Goal: Task Accomplishment & Management: Manage account settings

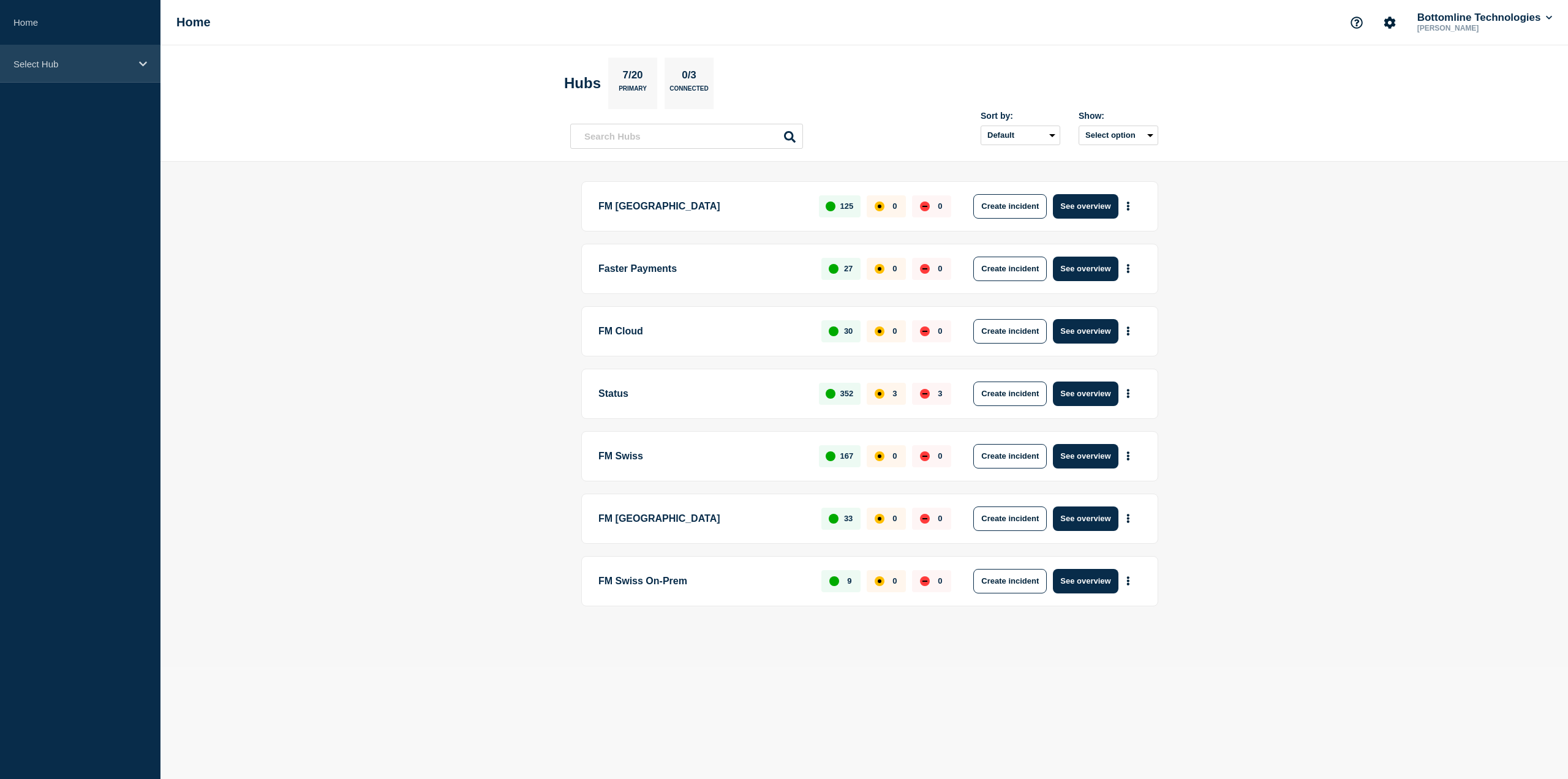
click at [96, 74] on div "Select Hub" at bounding box center [80, 64] width 161 height 37
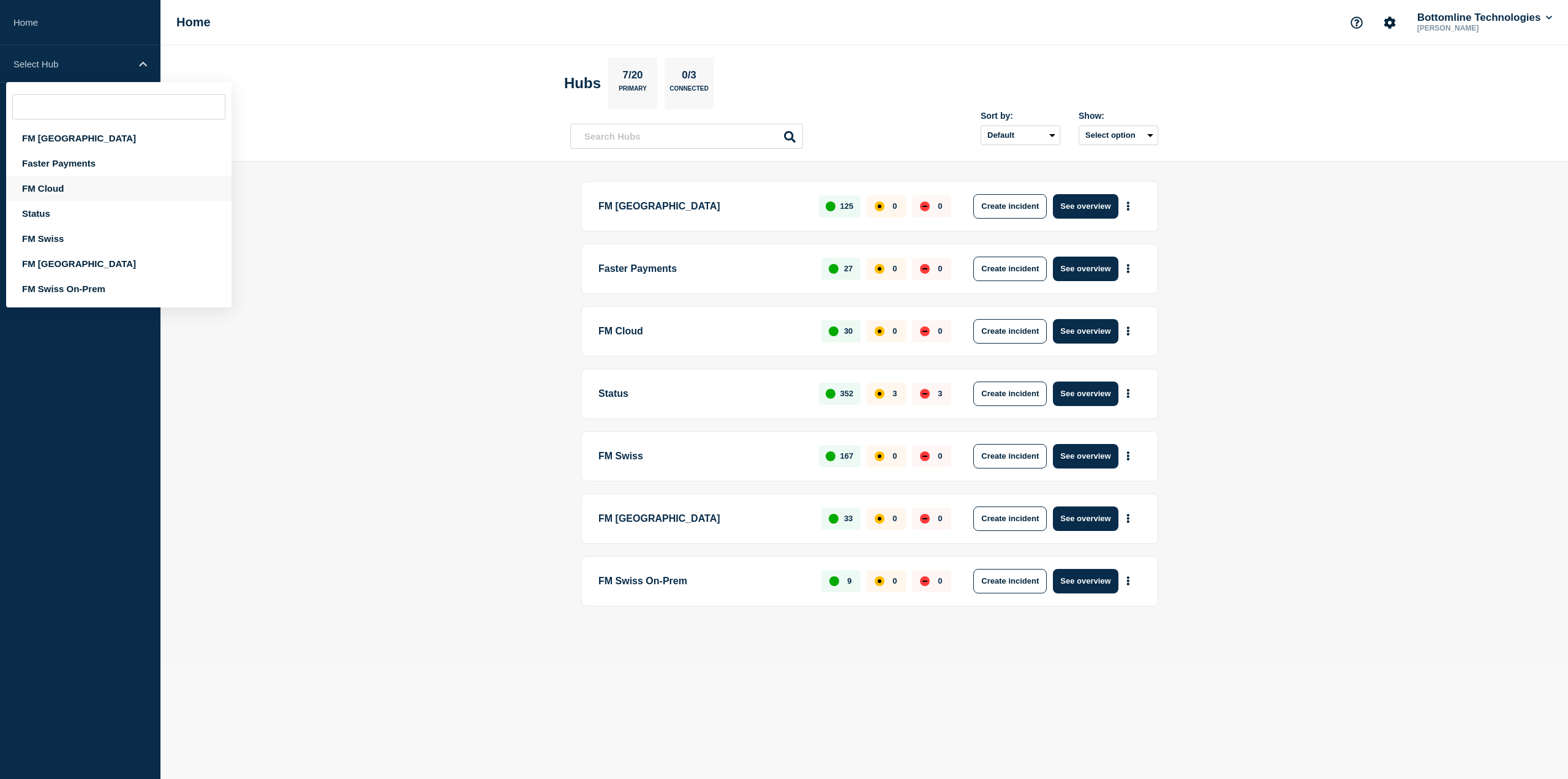
click at [83, 189] on div "FM Cloud" at bounding box center [118, 189] width 225 height 25
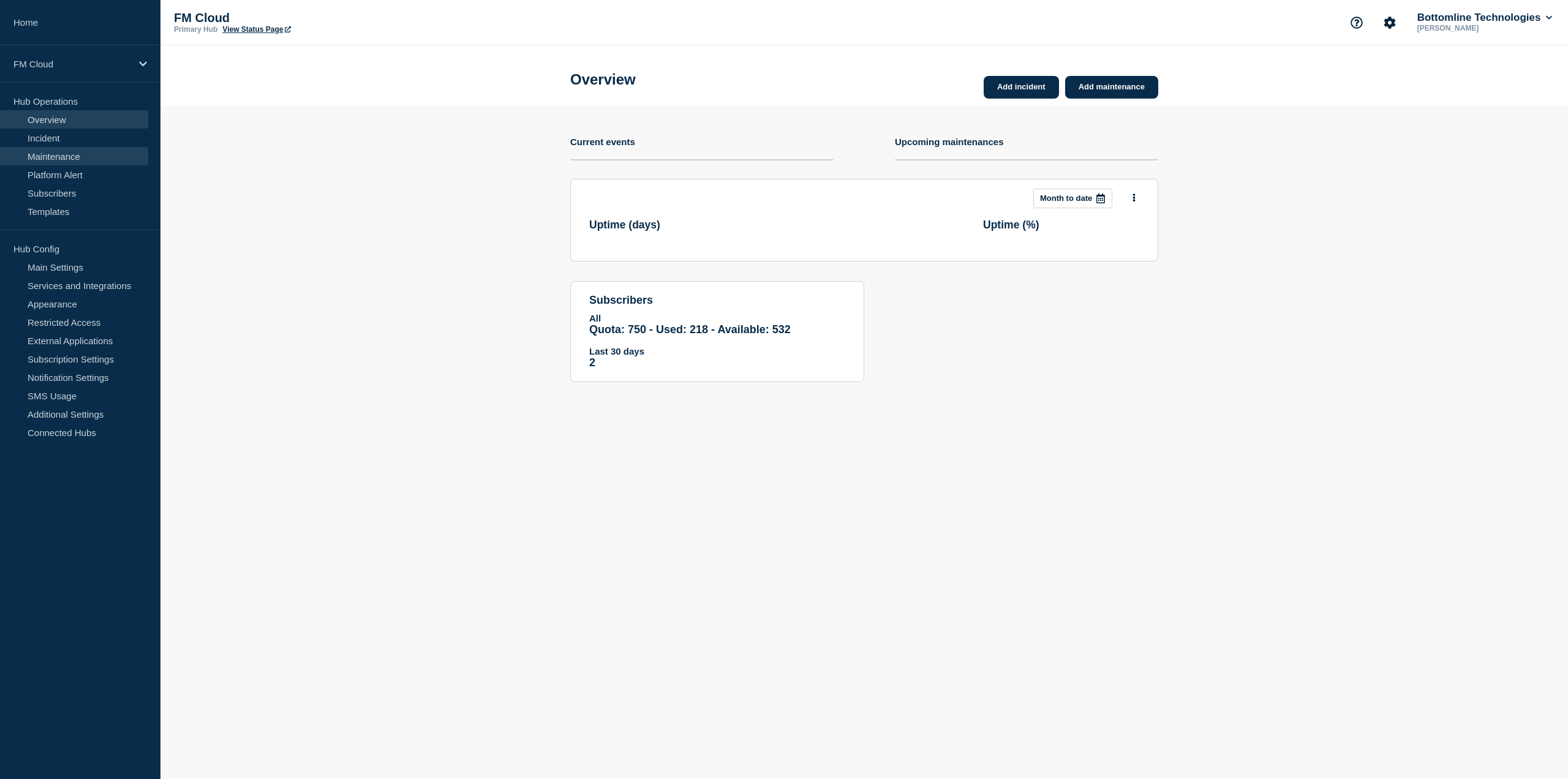
click at [73, 160] on link "Maintenance" at bounding box center [74, 157] width 148 height 19
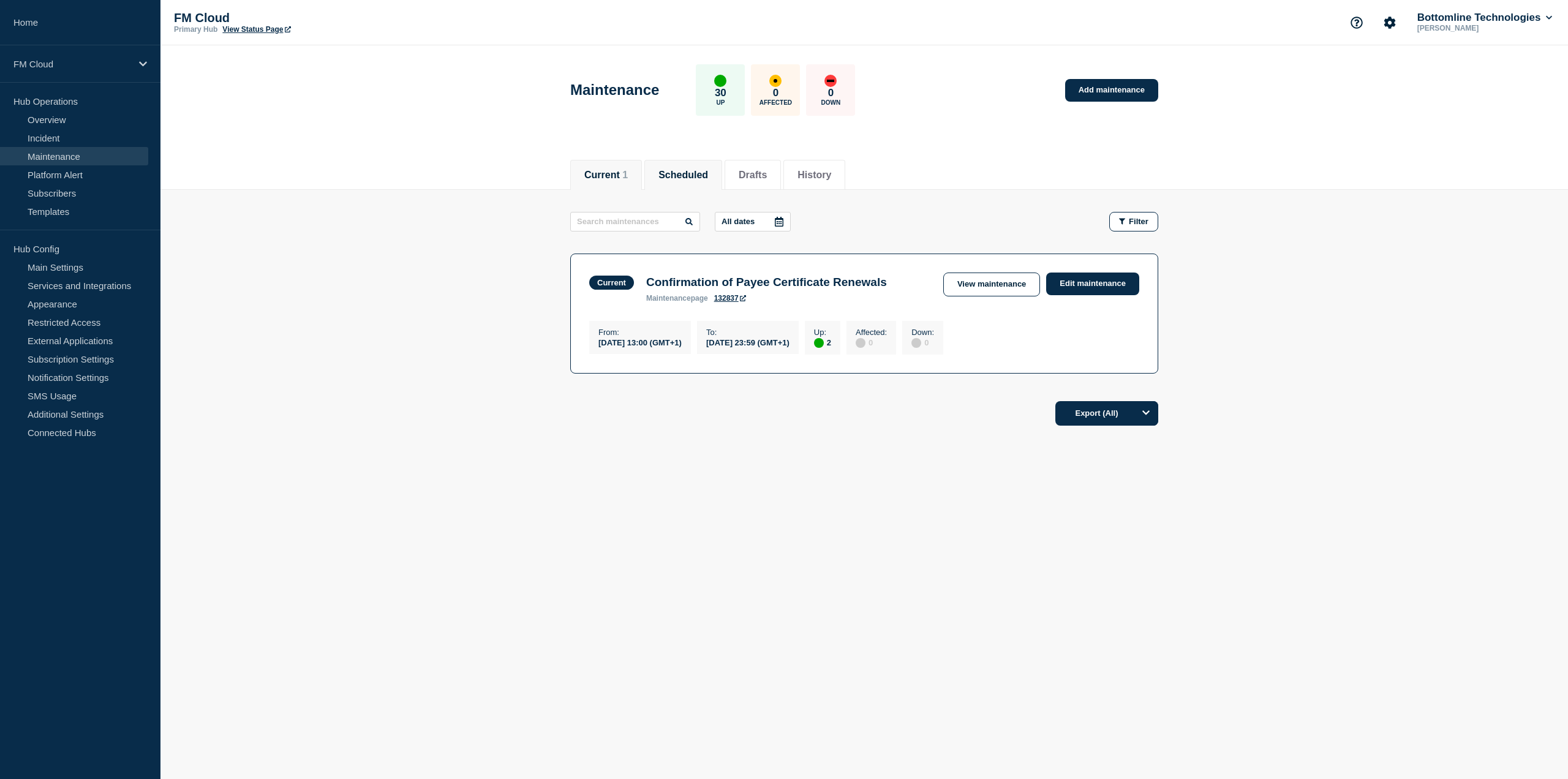
click at [694, 179] on button "Scheduled" at bounding box center [683, 175] width 50 height 11
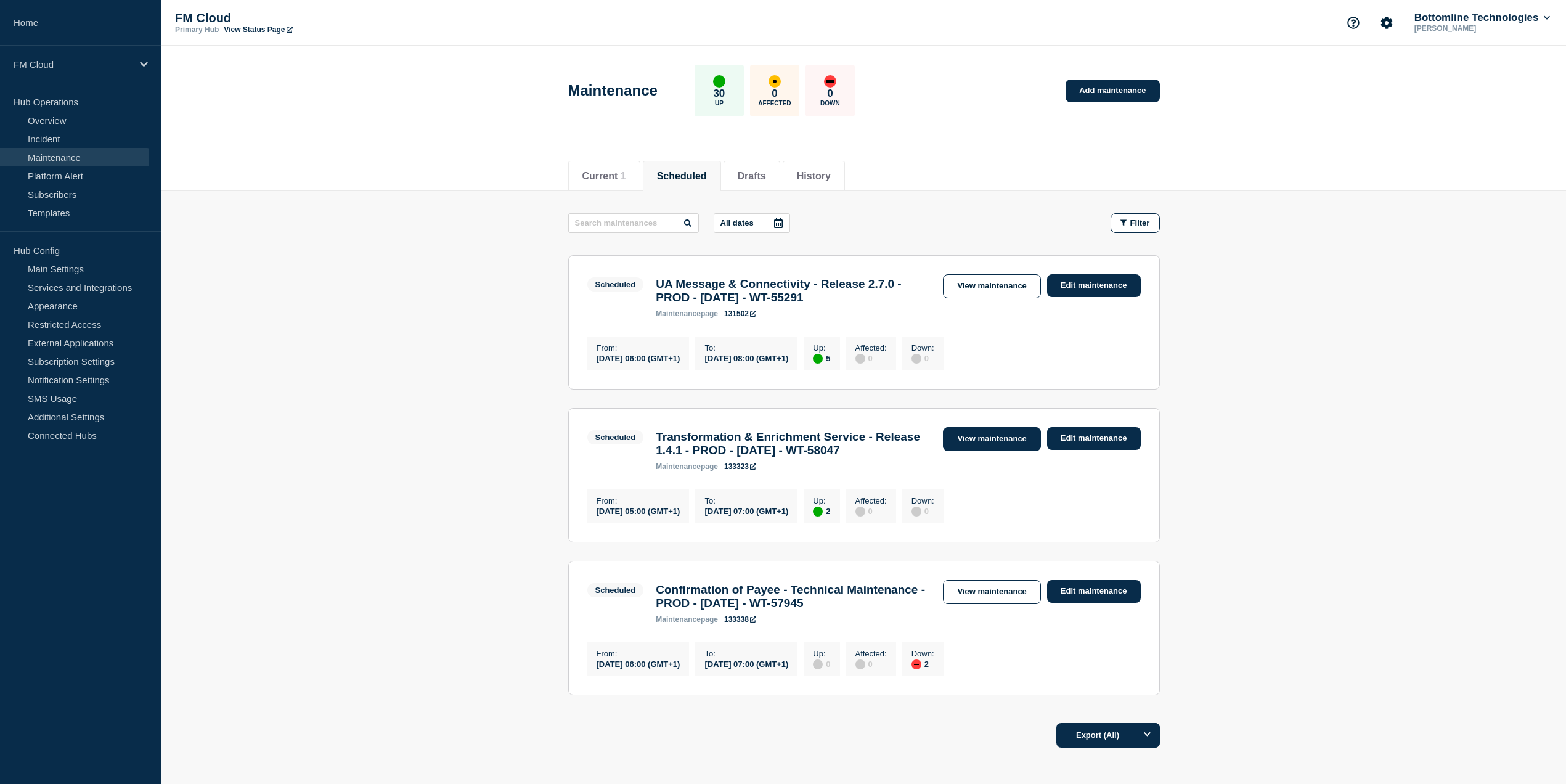
click at [1013, 440] on link "View maintenance" at bounding box center [992, 439] width 97 height 24
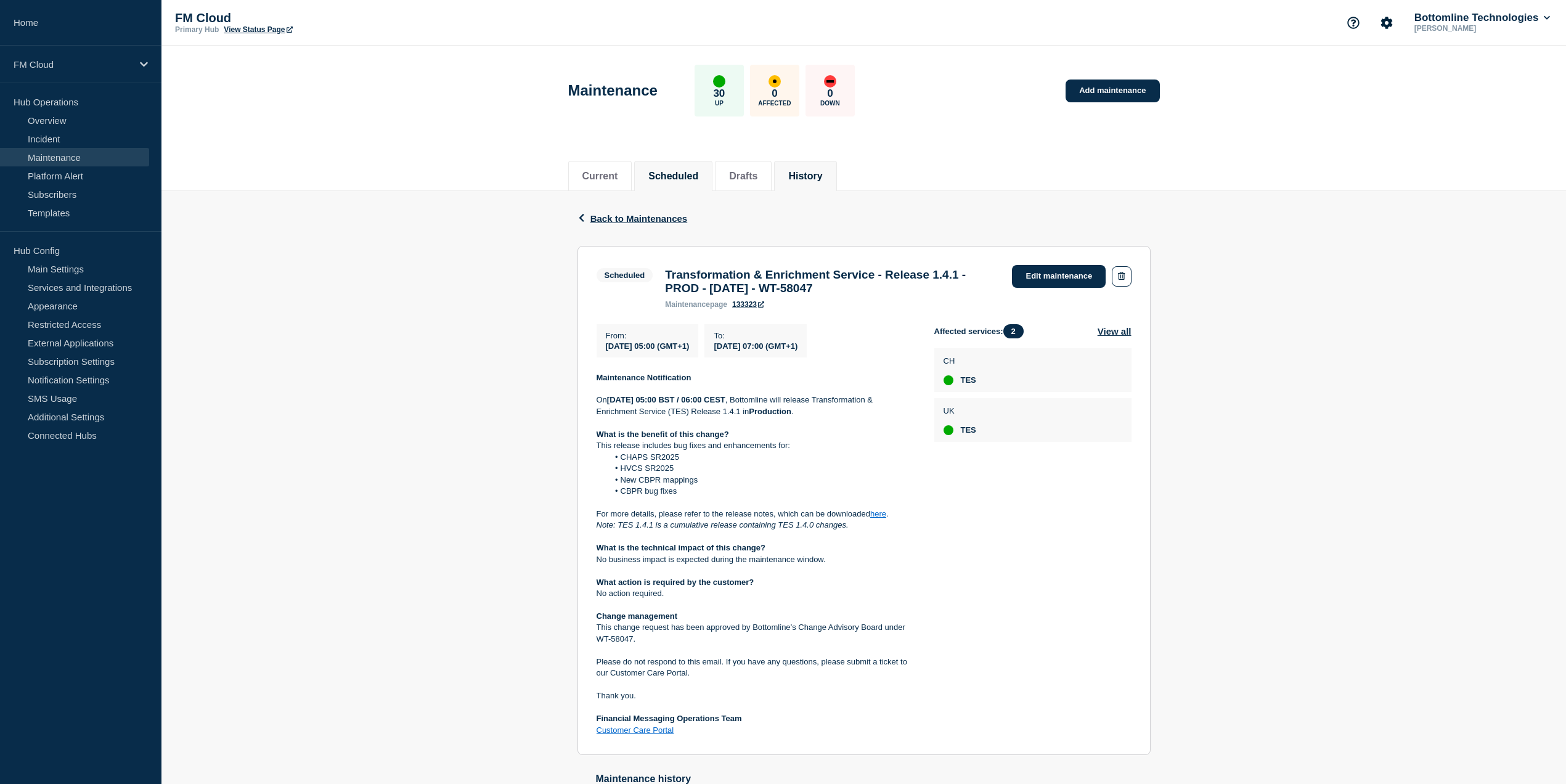
click at [823, 172] on button "History" at bounding box center [805, 176] width 34 height 11
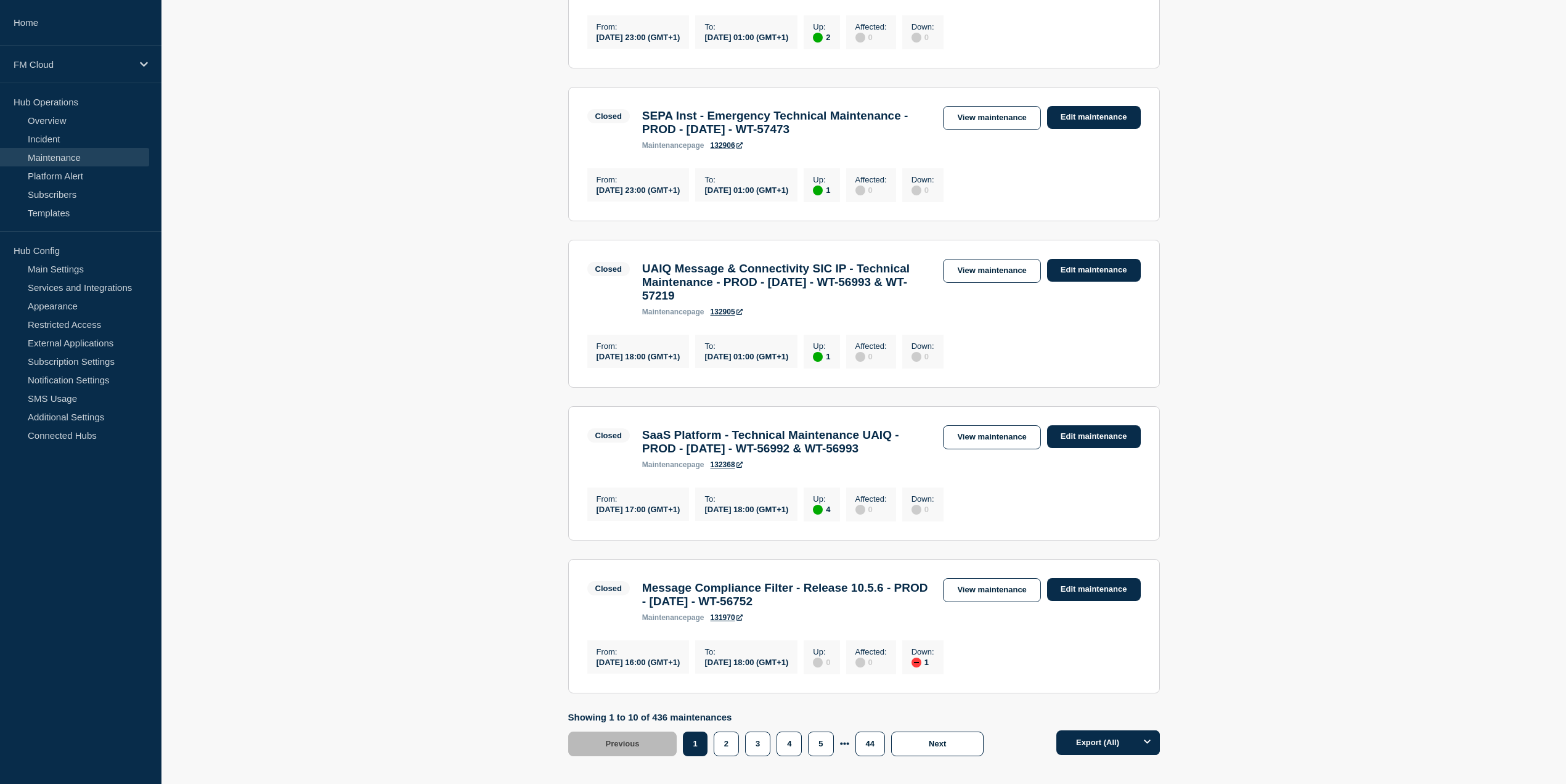
scroll to position [1288, 0]
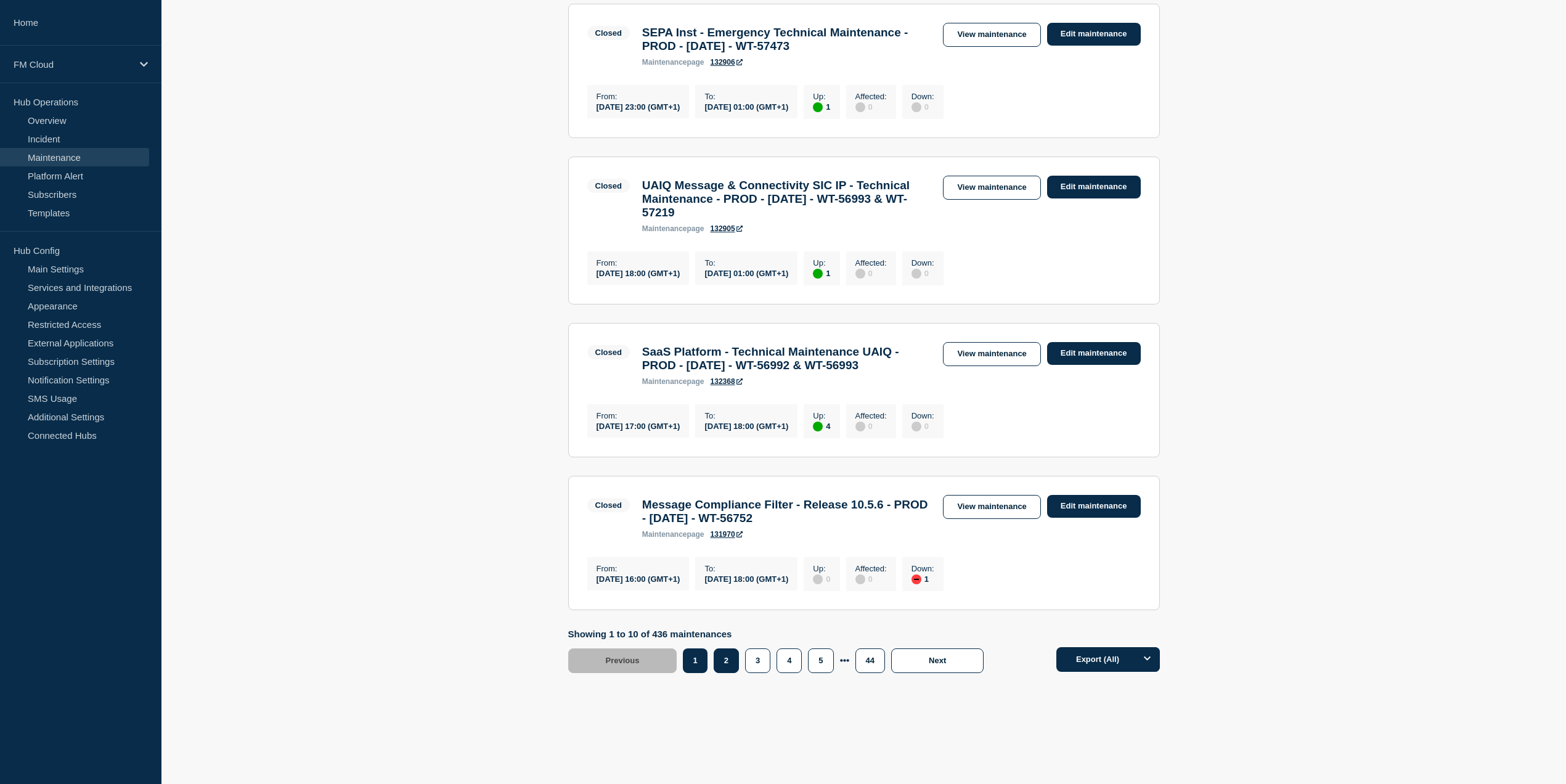
click at [722, 659] on button "2" at bounding box center [726, 660] width 25 height 24
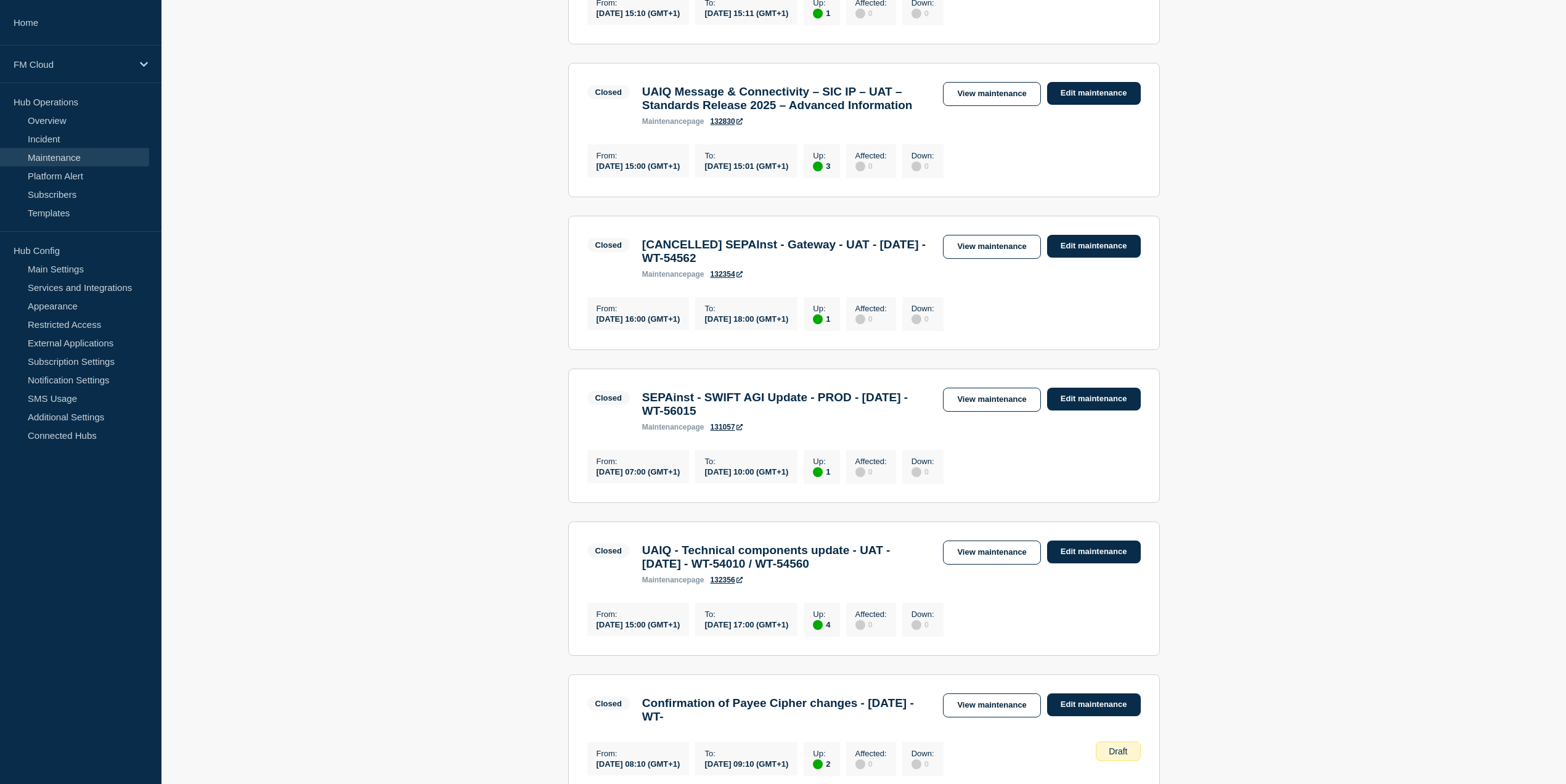
scroll to position [434, 0]
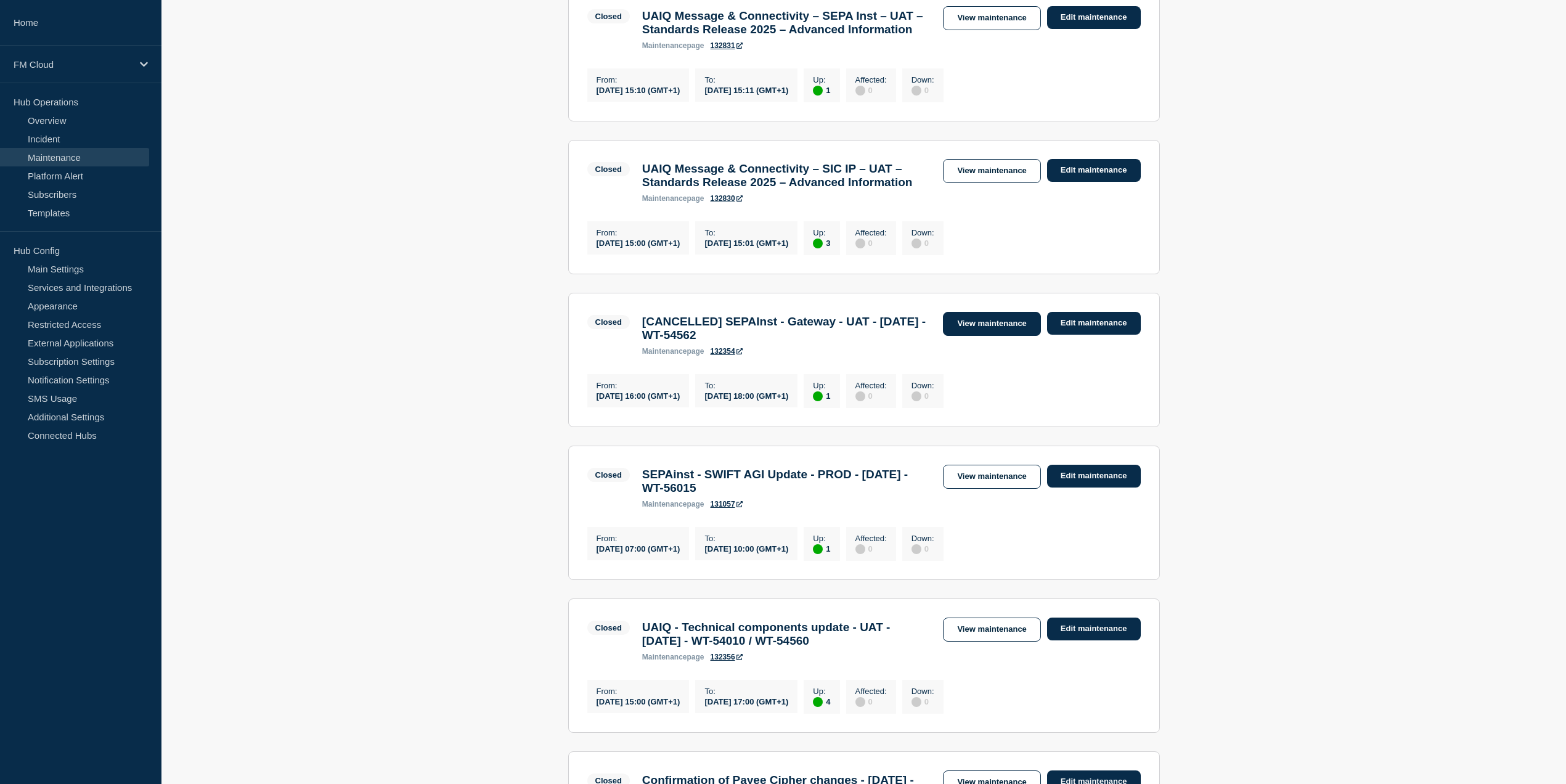
click at [975, 336] on link "View maintenance" at bounding box center [992, 324] width 97 height 24
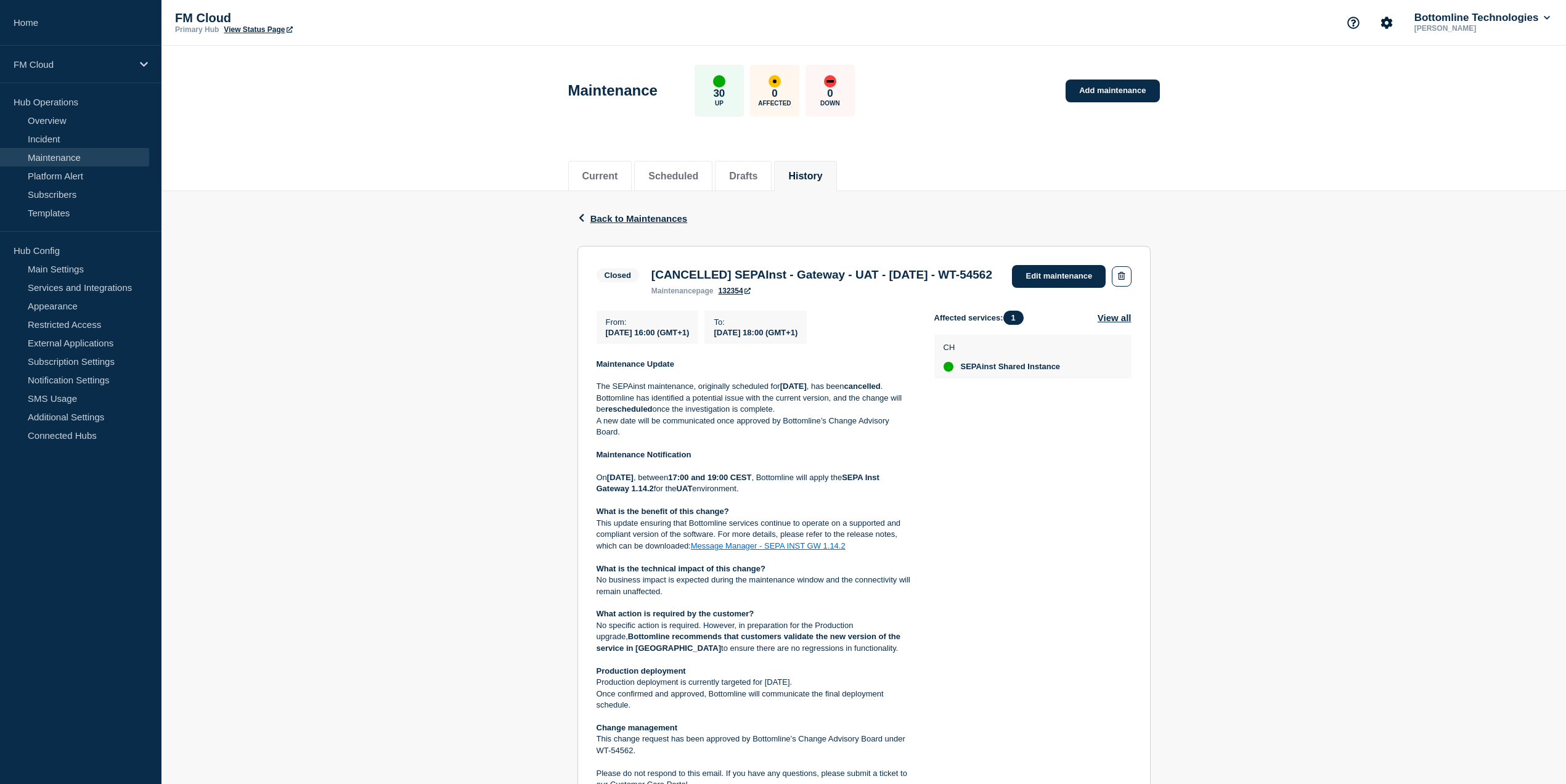
click at [63, 160] on link "Maintenance" at bounding box center [74, 158] width 149 height 19
drag, startPoint x: 739, startPoint y: 274, endPoint x: 644, endPoint y: 274, distance: 95.0
click at [644, 274] on div "Closed [CANCELLED] SEPAInst - Gateway - UAT - 12/AUG/2025 - WT-54562 maintenanc…" at bounding box center [798, 280] width 402 height 31
copy div "[CANCELLED]"
click at [806, 281] on h3 "[CANCELLED] SEPAInst - Gateway - UAT - [DATE] - WT-54562" at bounding box center [822, 274] width 341 height 13
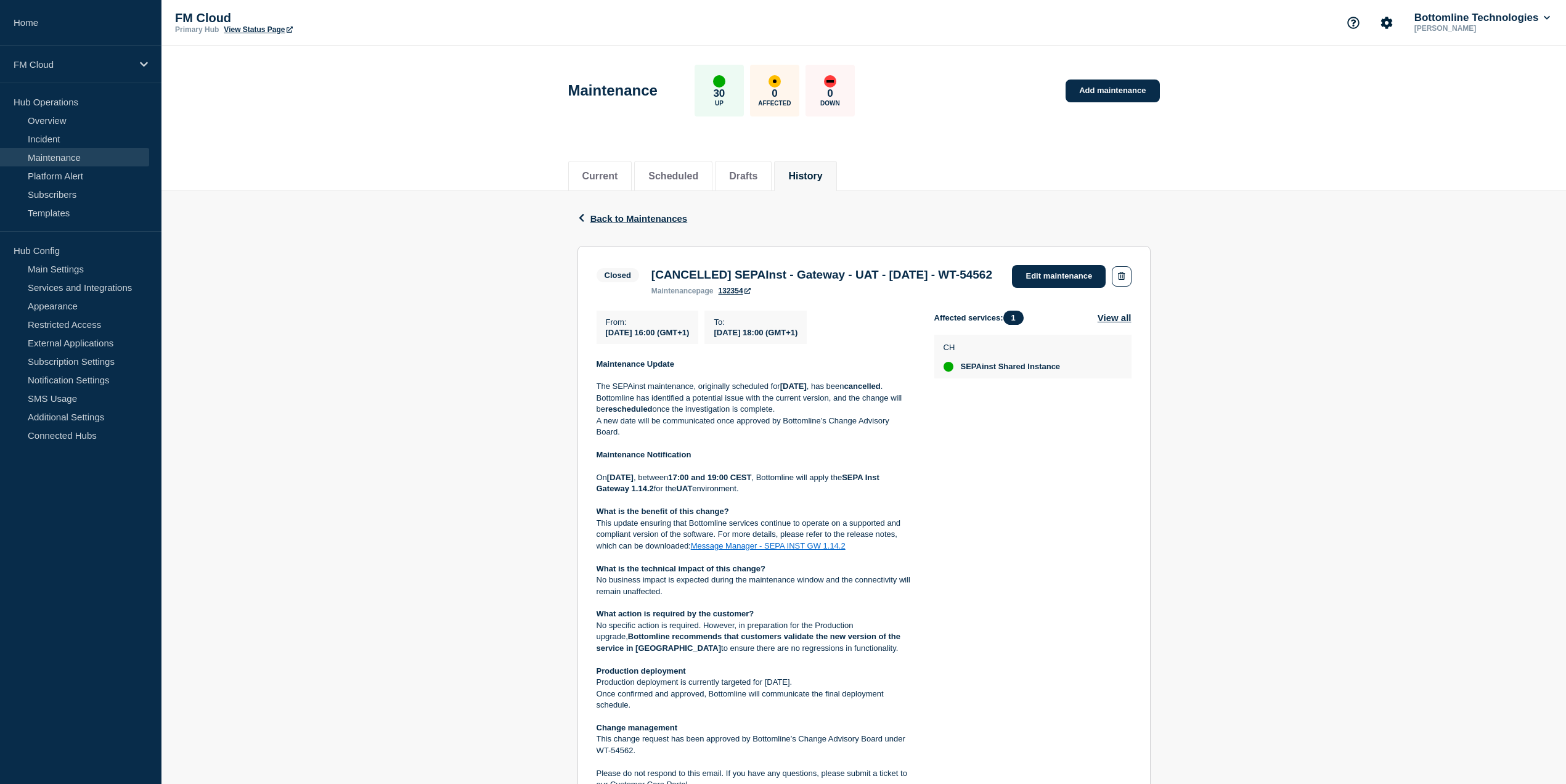
drag, startPoint x: 814, startPoint y: 289, endPoint x: 648, endPoint y: 272, distance: 166.9
click at [648, 272] on div "[CANCELLED] SEPAInst - Gateway - UAT - 12/AUG/2025 - WT-54562 maintenance page …" at bounding box center [822, 281] width 353 height 27
copy h3 "[CANCELLED] SEPAInst - Gateway - UAT - [DATE] - WT-54562"
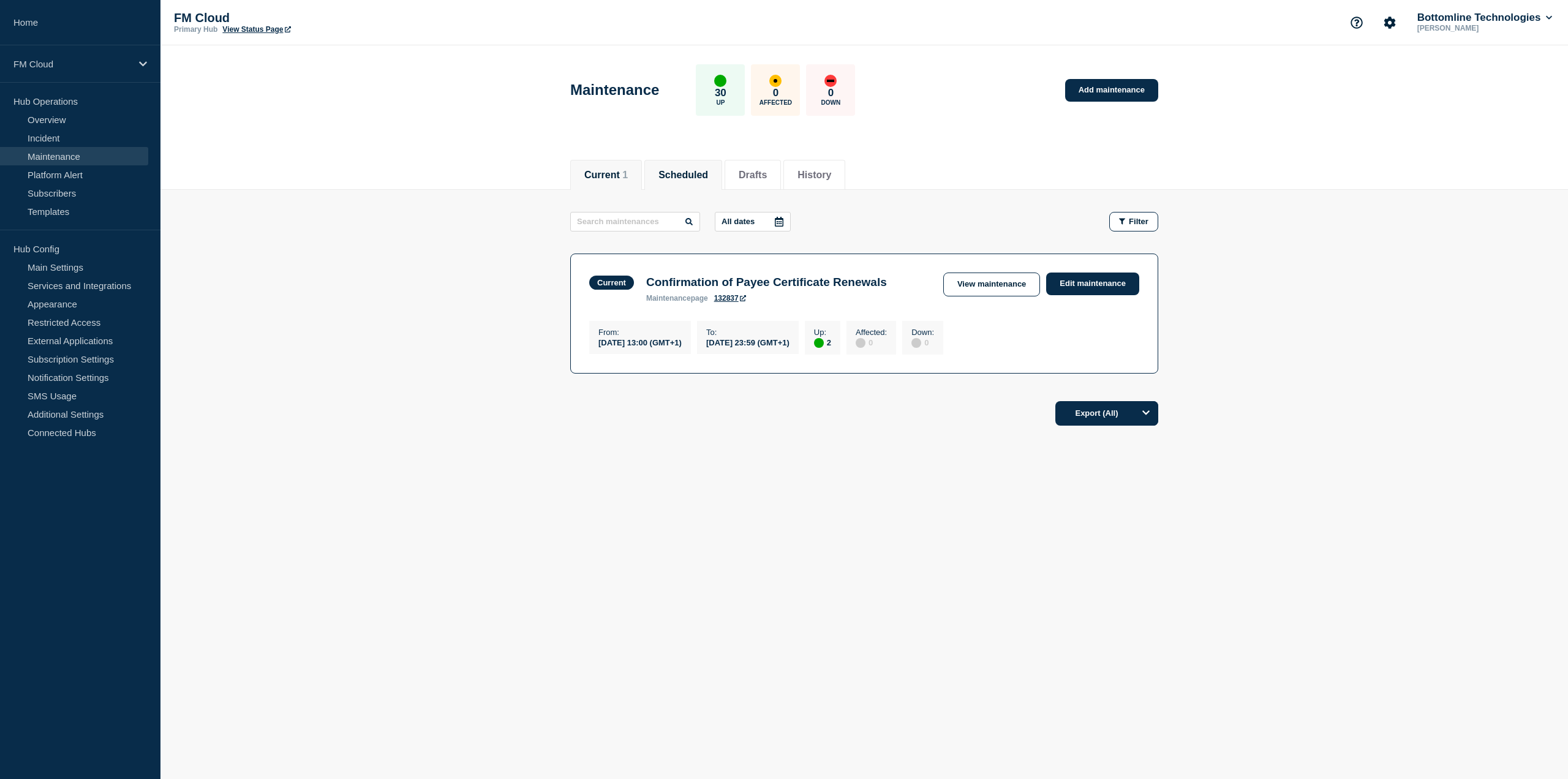
click at [697, 174] on button "Scheduled" at bounding box center [683, 175] width 50 height 11
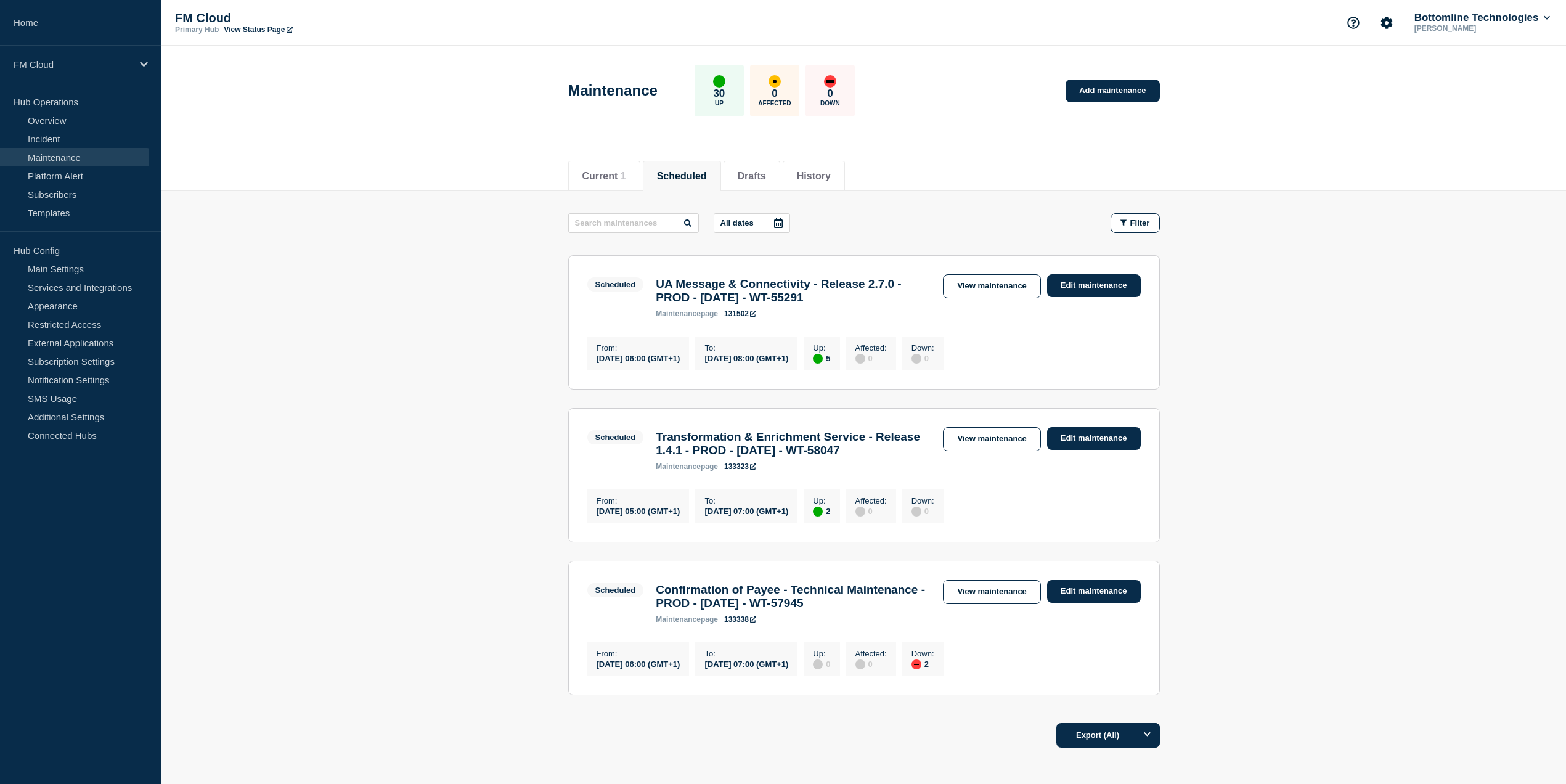
click at [983, 448] on link "View maintenance" at bounding box center [992, 439] width 97 height 24
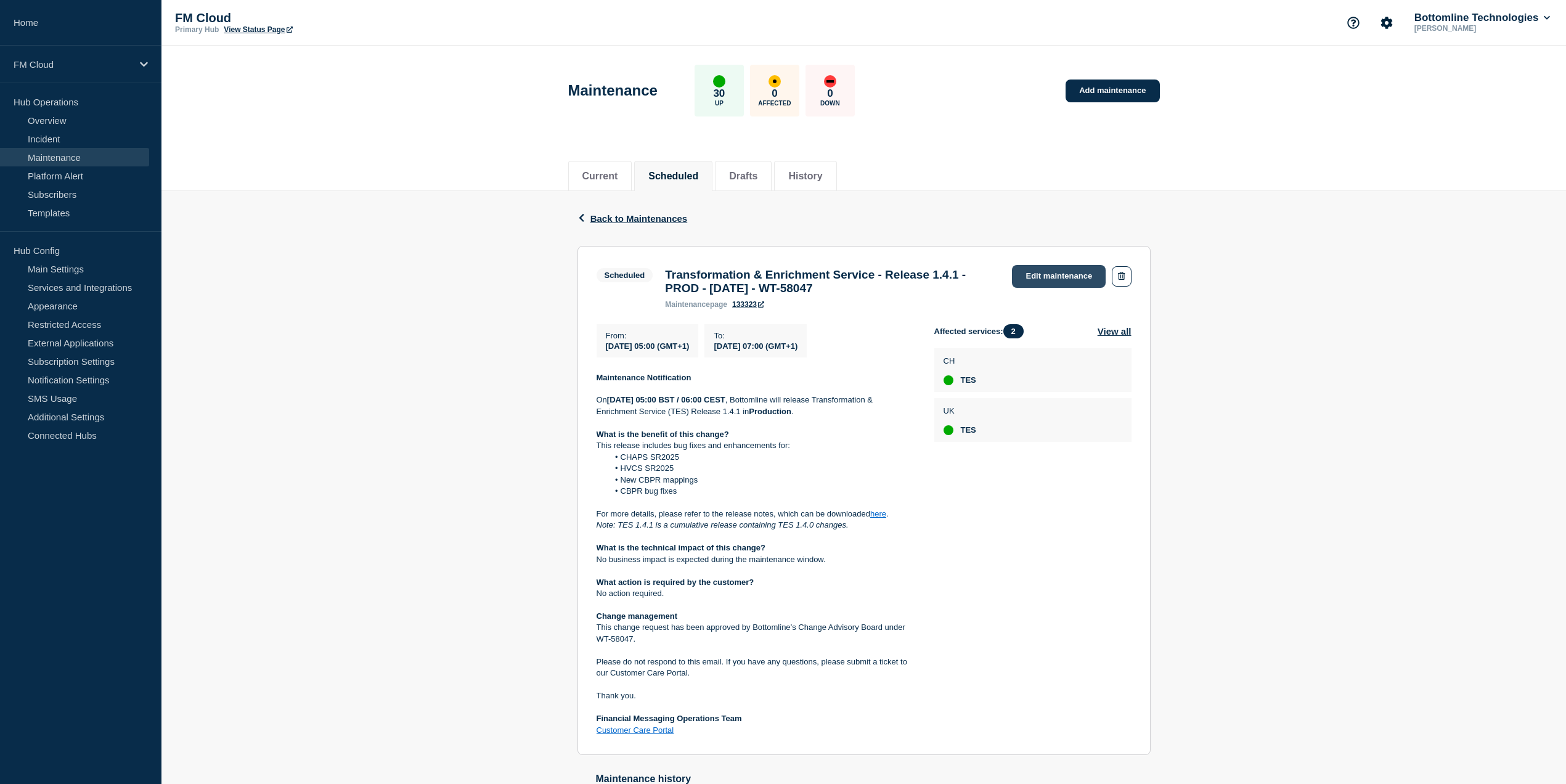
click at [1038, 272] on link "Edit maintenance" at bounding box center [1059, 276] width 93 height 23
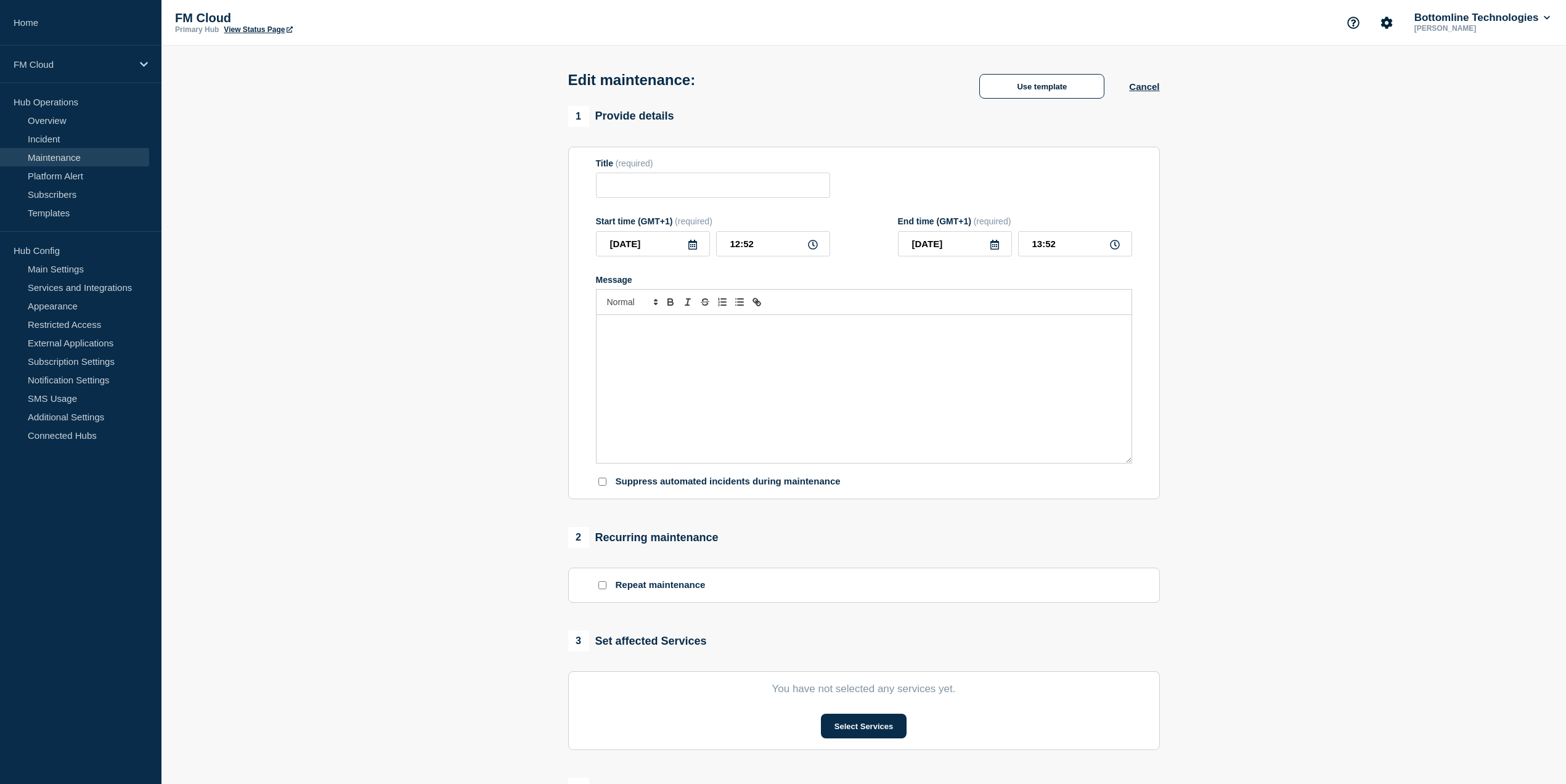
type input "Transformation & Enrichment Service - Release 1.4.1 - PROD - 04/SEP/2025 - WT-5…"
type input "2025-09-04"
type input "05:00"
type input "2025-09-04"
type input "07:00"
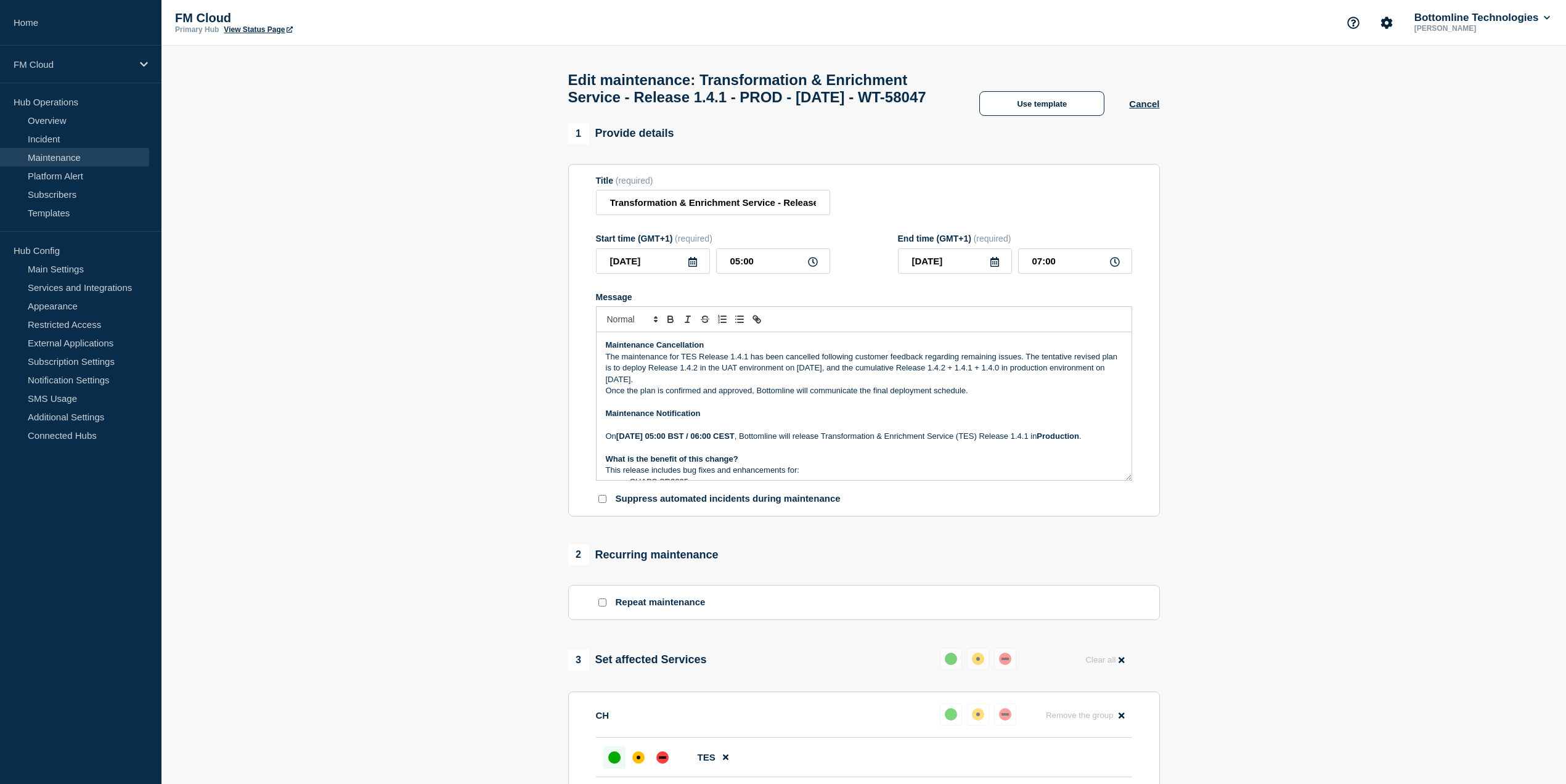
click at [721, 350] on p "Maintenance Cancellation" at bounding box center [864, 345] width 517 height 11
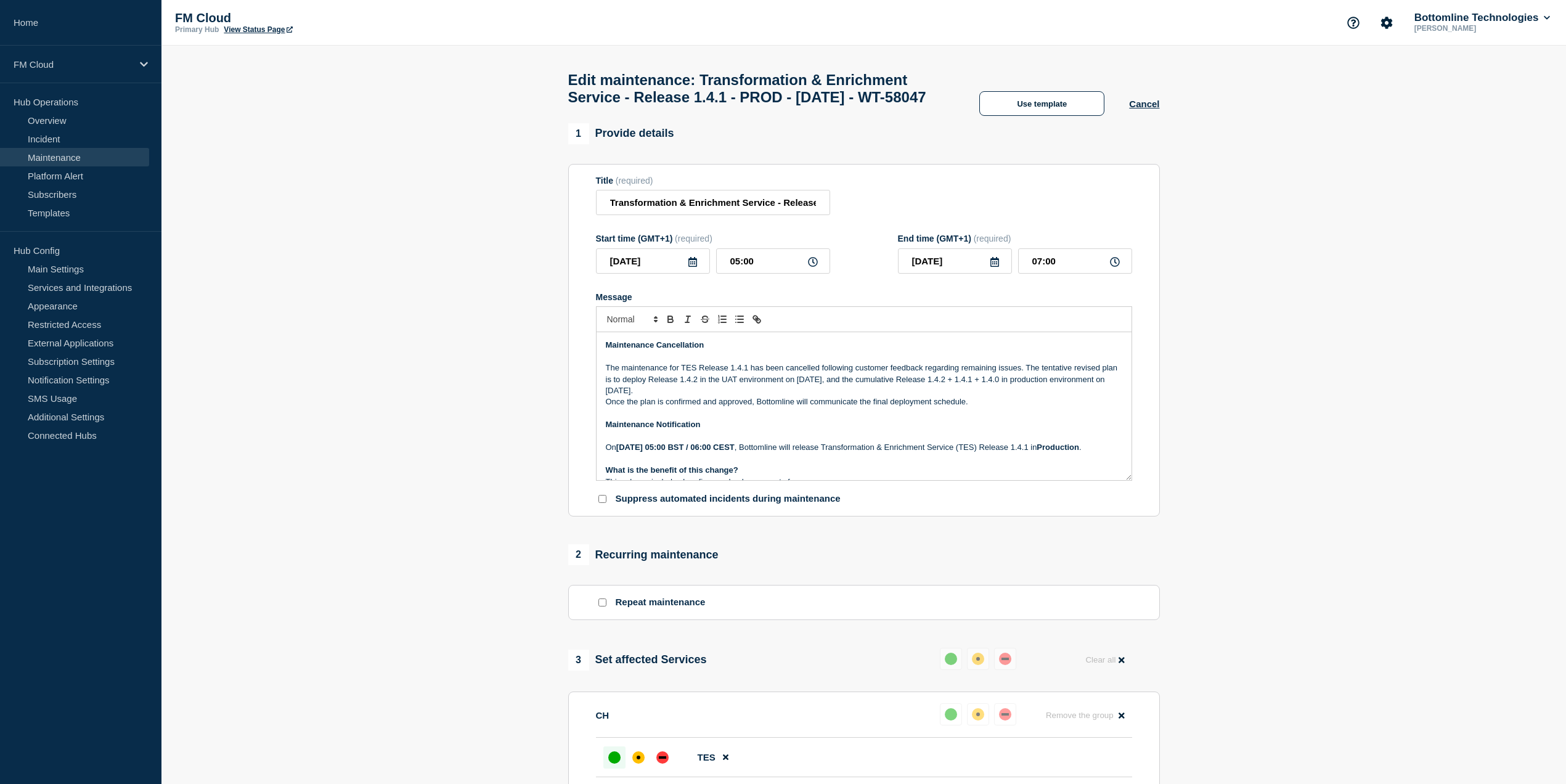
click at [728, 396] on p "The maintenance for TES Release 1.4.1 has been cancelled following customer fee…" at bounding box center [864, 379] width 517 height 34
click at [976, 408] on p "Once the plan is confirmed and approved, Bottomline will communicate the final …" at bounding box center [864, 401] width 517 height 11
click at [727, 396] on p "The maintenance for TES Release 1.4.1 has been cancelled following customer fee…" at bounding box center [864, 379] width 517 height 34
click at [609, 215] on input "Transformation & Enrichment Service - Release 1.4.1 - PROD - 04/SEP/2025 - WT-5…" at bounding box center [713, 202] width 234 height 25
paste input "[CANCELLED]"
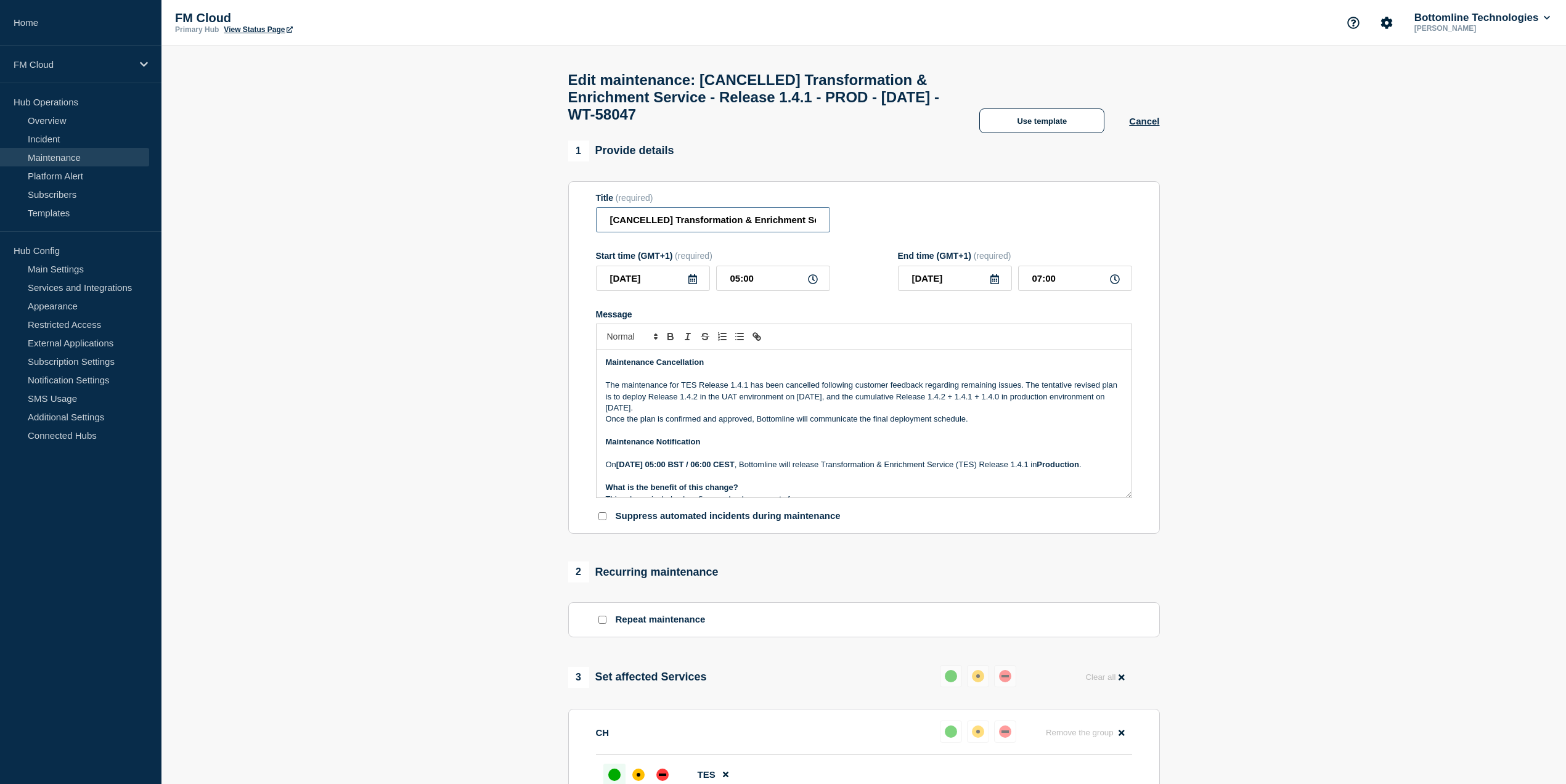
type input "[CANCELLED] Transformation & Enrichment Service - Release 1.4.1 - PROD - 04/SEP…"
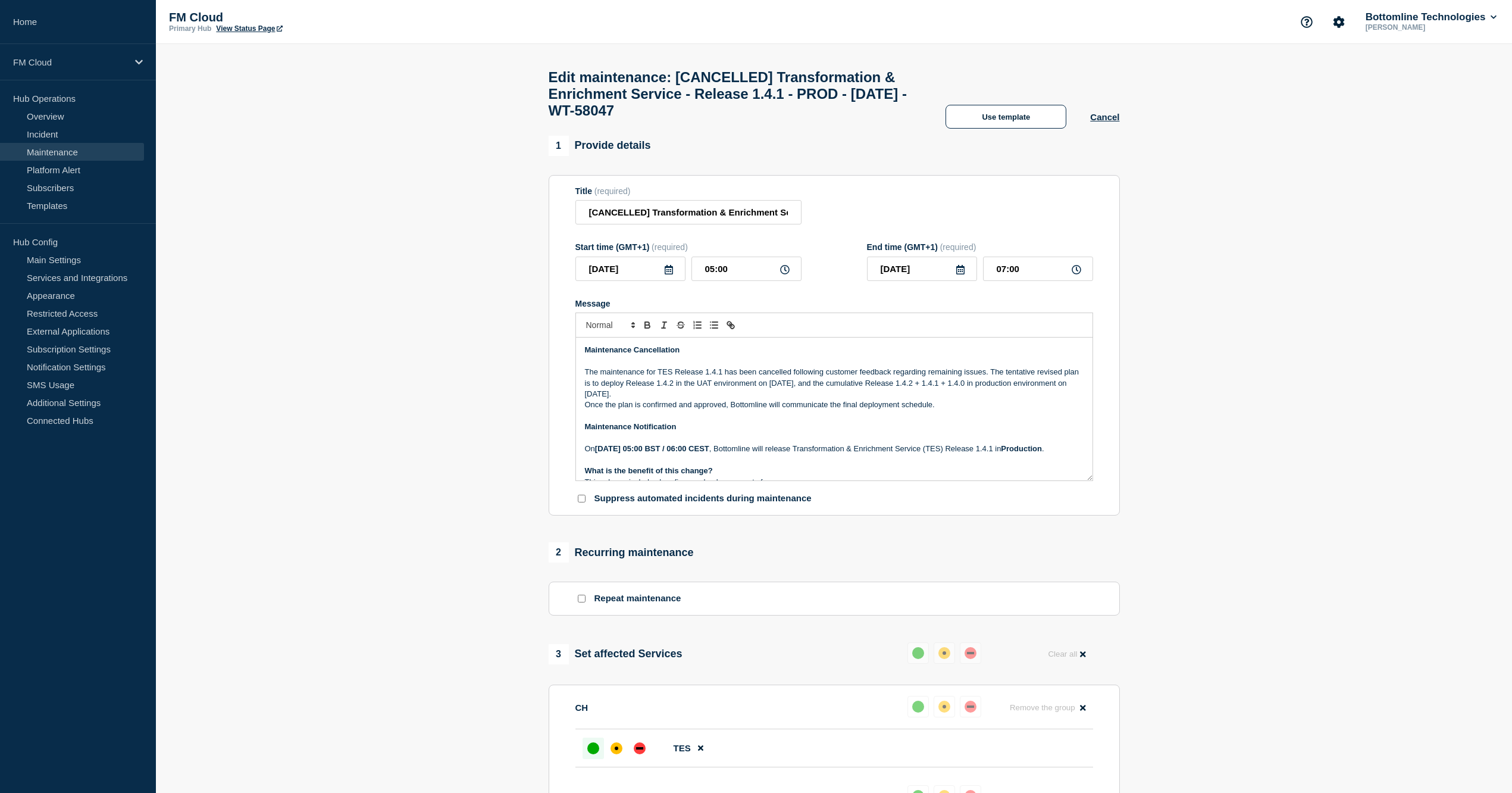
click at [711, 399] on p "The maintenance for TES Release 1.4.1 has been cancelled following customer fee…" at bounding box center [834, 382] width 499 height 33
click at [597, 367] on p "Message" at bounding box center [834, 361] width 499 height 11
click at [1025, 393] on p "The maintenance for TES Release 1.4.1 has been cancelled following customer fee…" at bounding box center [834, 382] width 499 height 33
click at [783, 399] on p "The maintenance for TES Release 1.4.1 has been cancelled following customer fee…" at bounding box center [834, 382] width 499 height 33
click at [962, 411] on p "Once the plan is confirmed and approved, Bottomline will communicate the final …" at bounding box center [834, 404] width 499 height 11
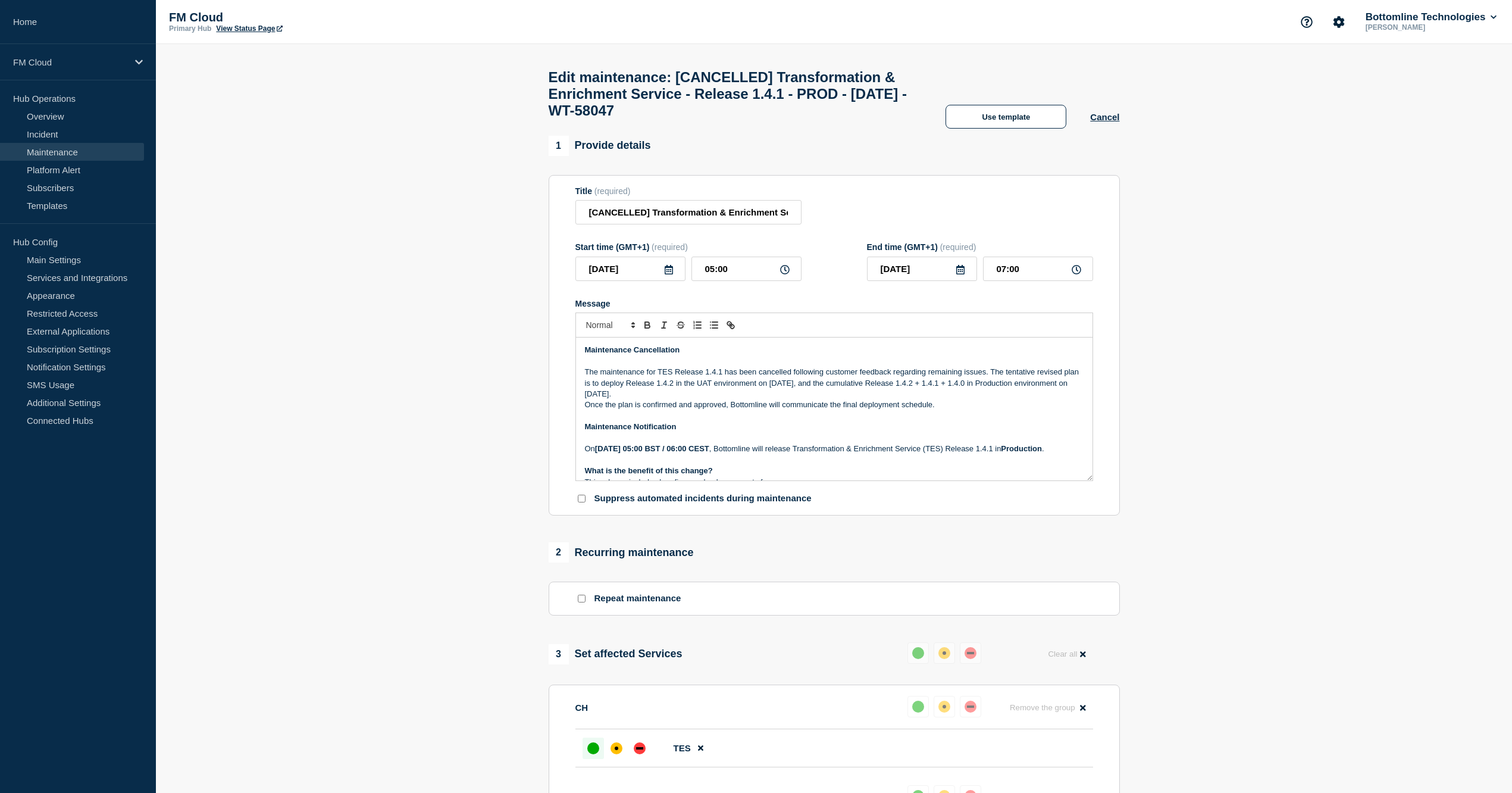
drag, startPoint x: 586, startPoint y: 379, endPoint x: 595, endPoint y: 386, distance: 11.4
click at [588, 379] on p "The maintenance for TES Release 1.4.1 has been cancelled following customer fee…" at bounding box center [834, 382] width 499 height 33
click at [598, 387] on p "The maintenance for TES Release 1.4.1 has been cancelled following customer fee…" at bounding box center [834, 382] width 499 height 33
drag, startPoint x: 585, startPoint y: 379, endPoint x: 600, endPoint y: 381, distance: 15.1
click at [600, 381] on p "The maintenance for TES Release 1.4.1 has been cancelled following customer fee…" at bounding box center [834, 382] width 499 height 33
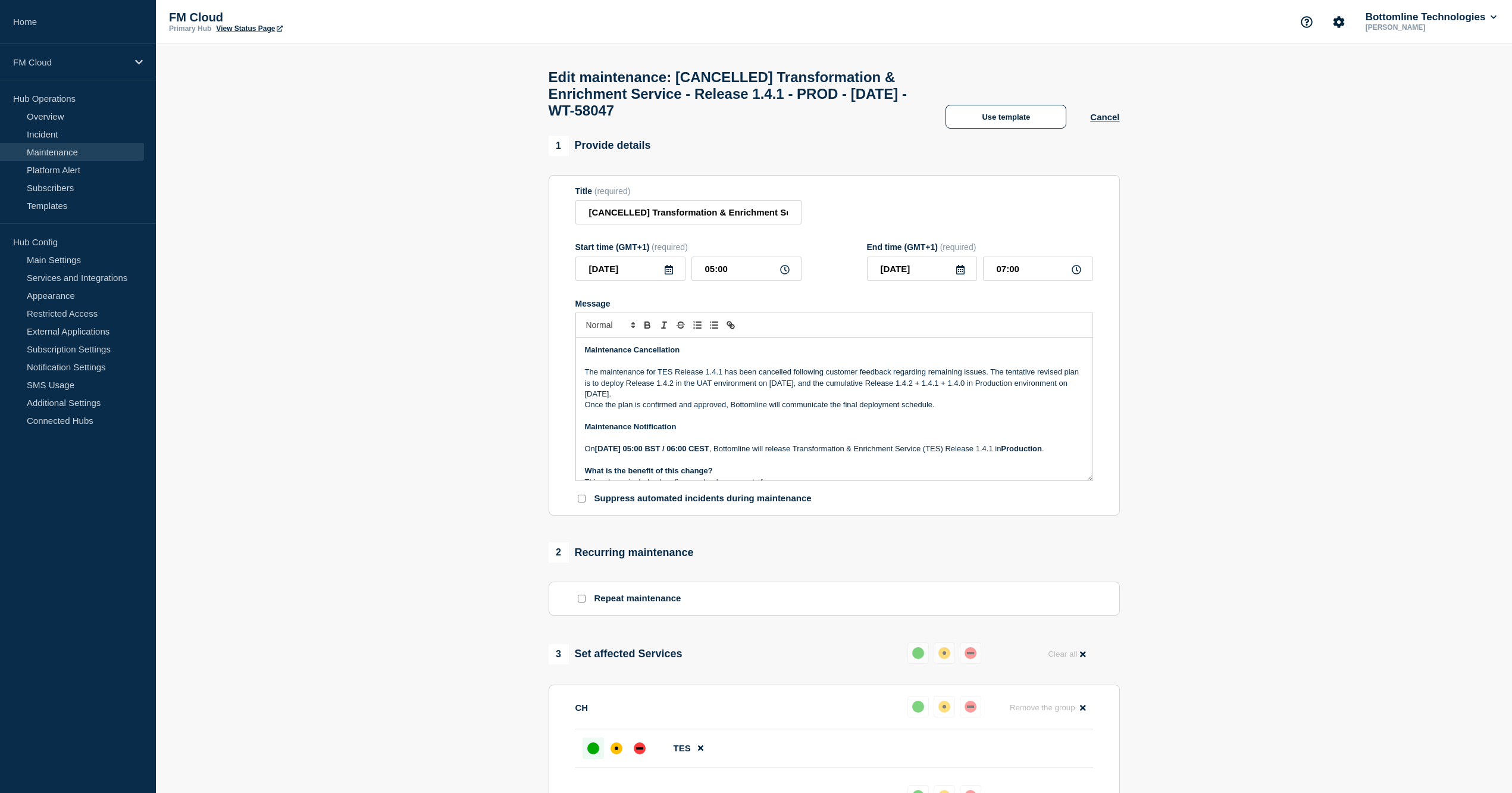
click at [604, 395] on p "The maintenance for TES Release 1.4.1 has been cancelled following customer fee…" at bounding box center [834, 382] width 499 height 33
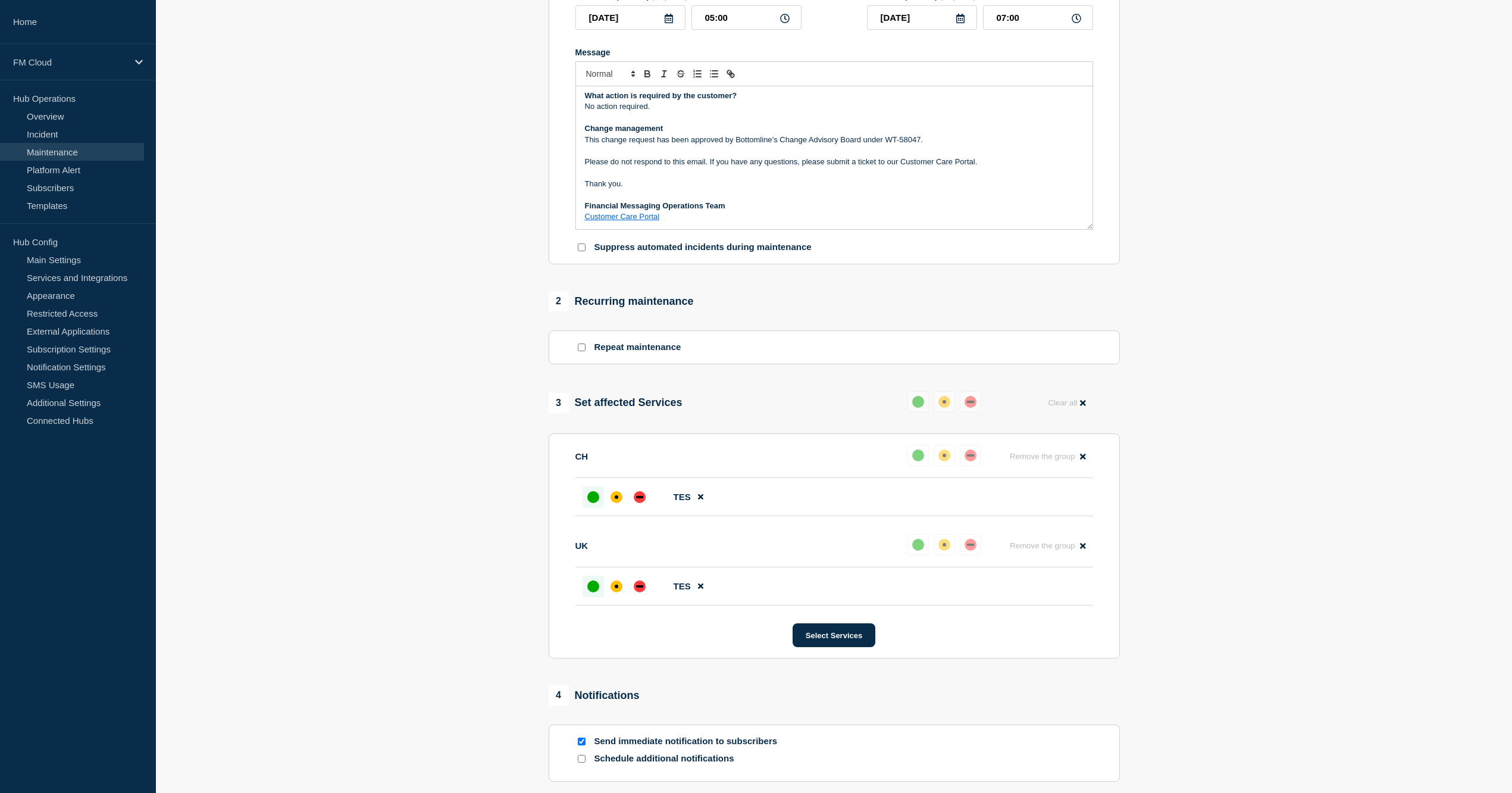
scroll to position [377, 0]
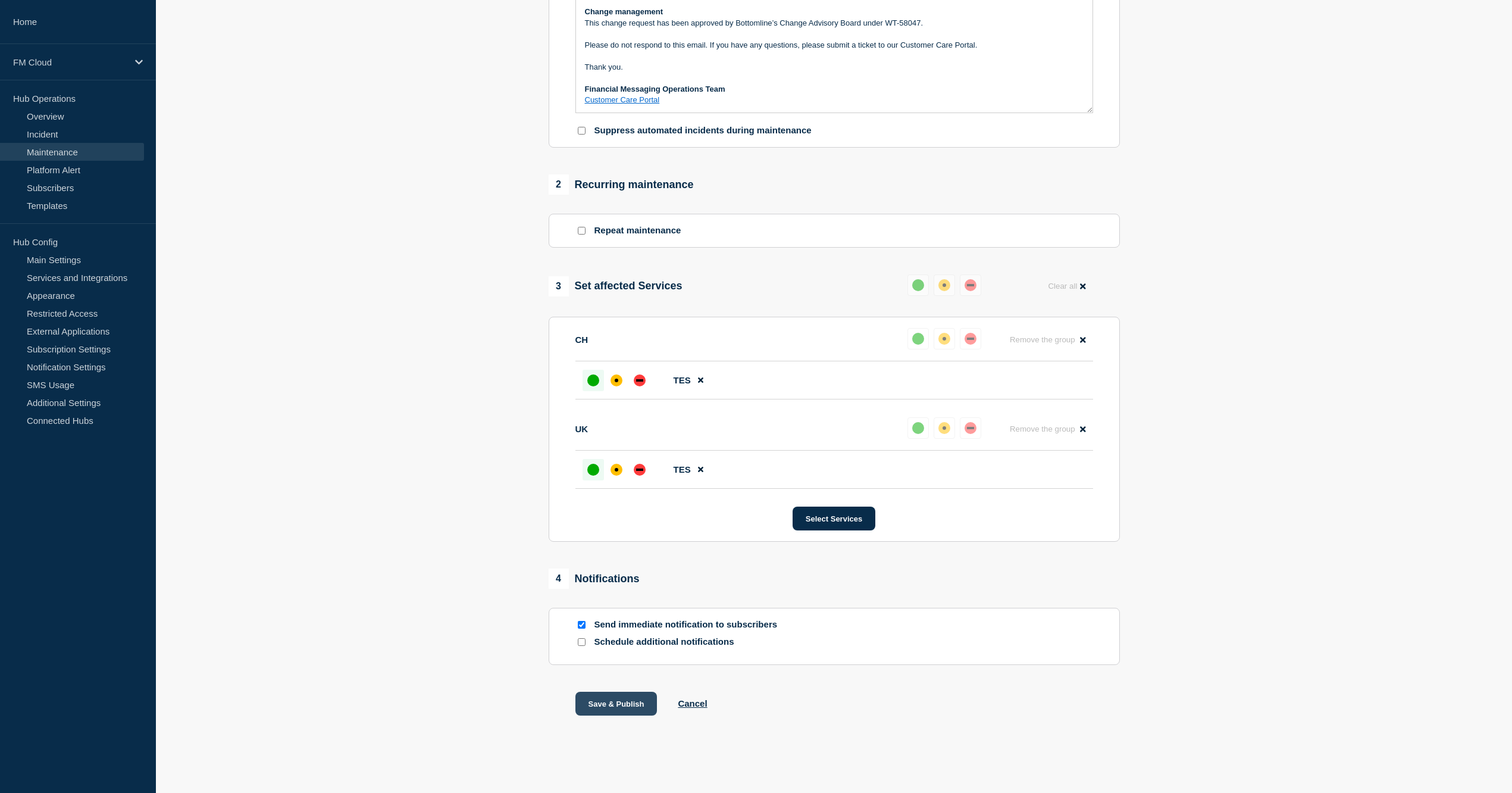
click at [623, 706] on button "Save & Publish" at bounding box center [616, 703] width 82 height 23
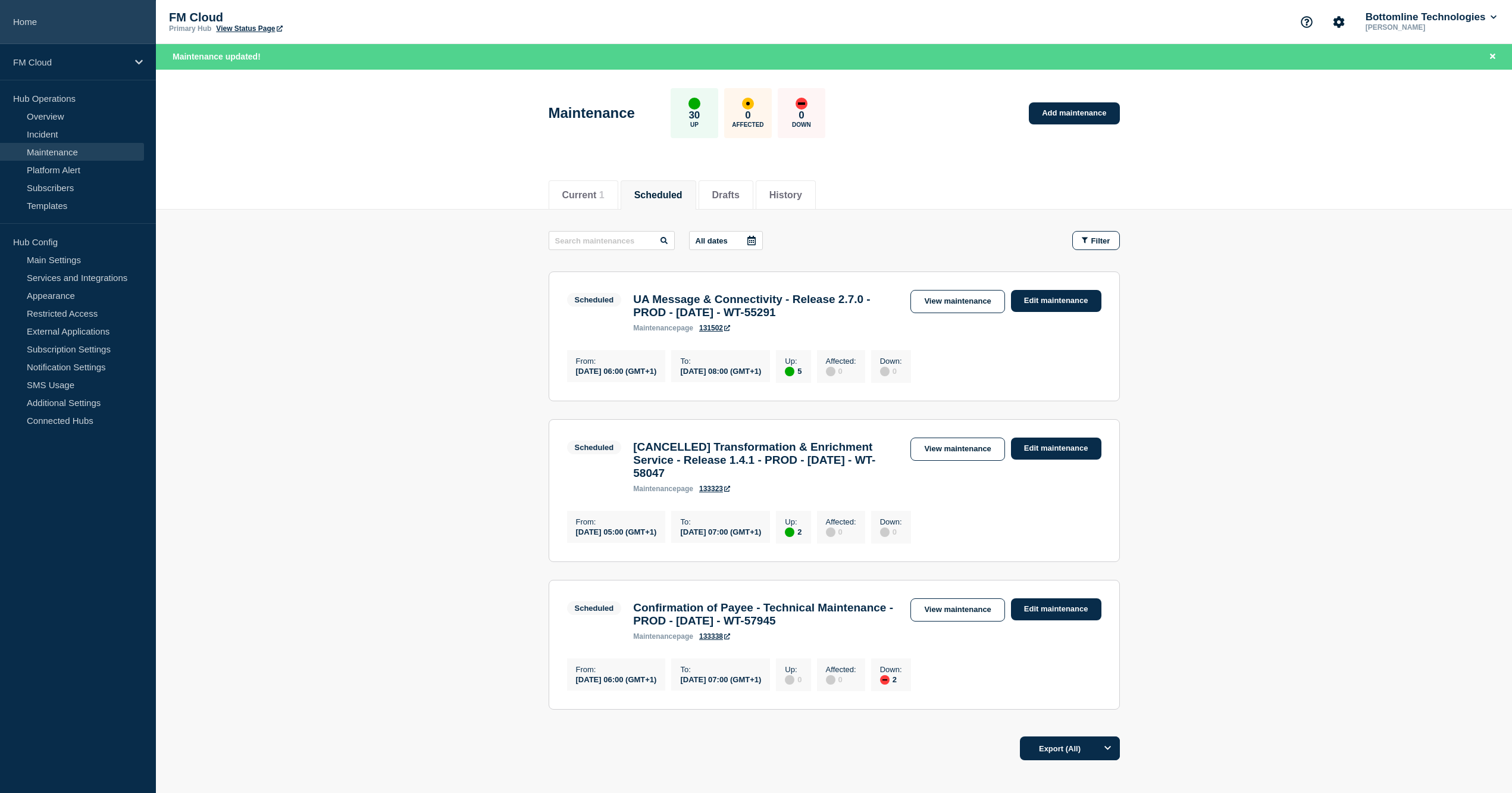
click at [45, 20] on link "Home" at bounding box center [78, 22] width 156 height 44
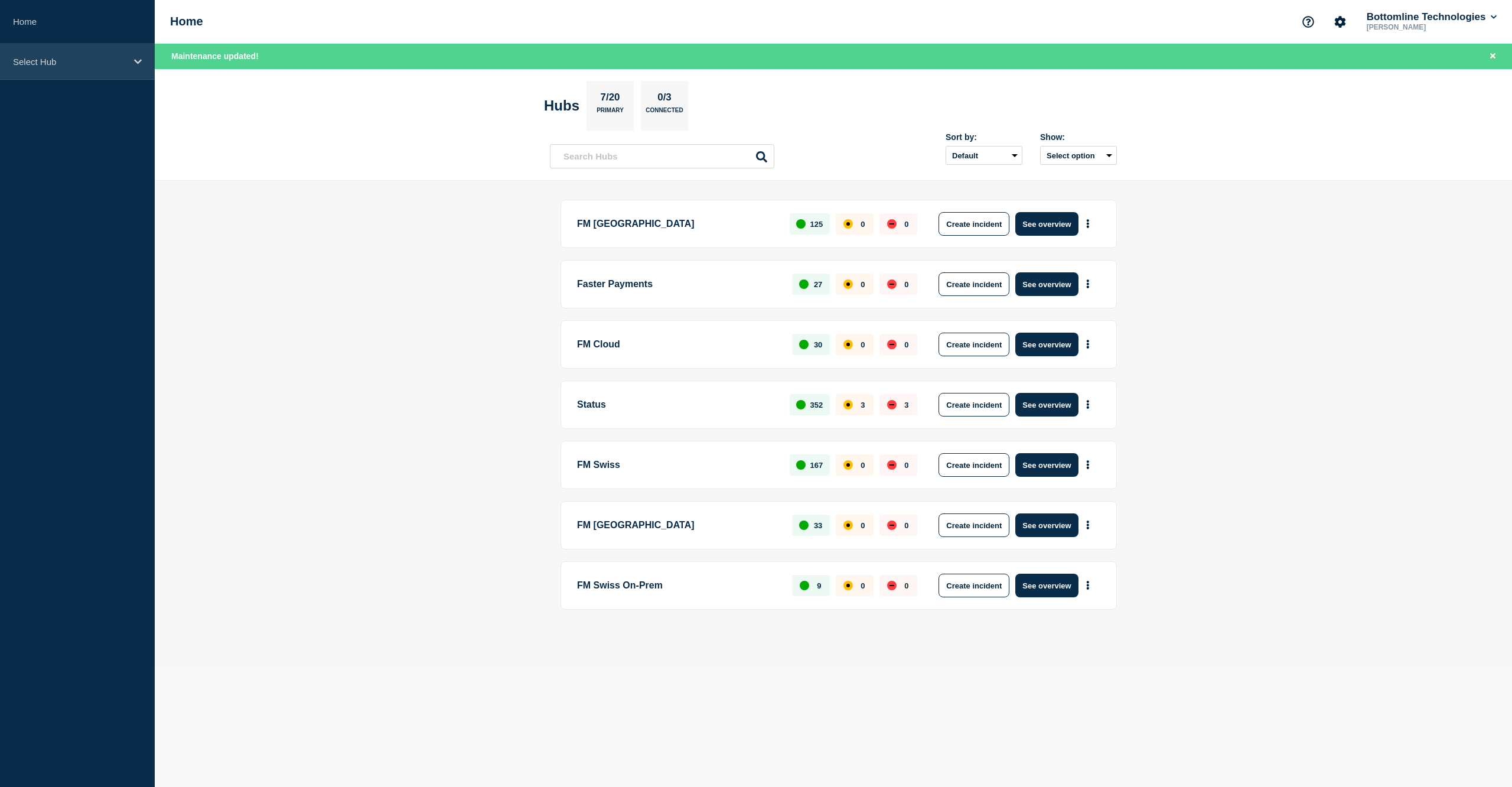
click at [57, 66] on p "Select Hub" at bounding box center [69, 61] width 113 height 10
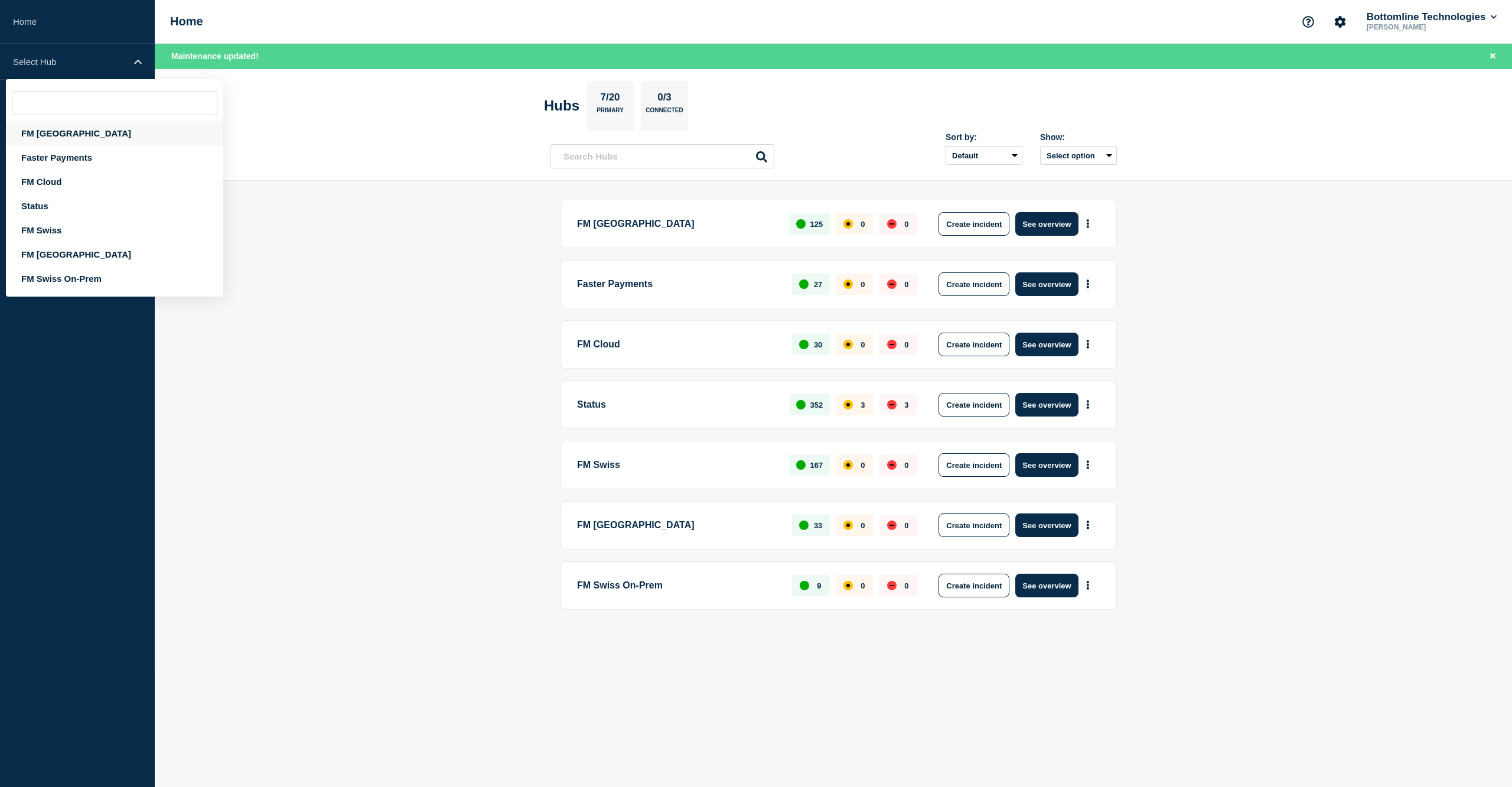
click at [63, 136] on div "FM London" at bounding box center [114, 133] width 217 height 24
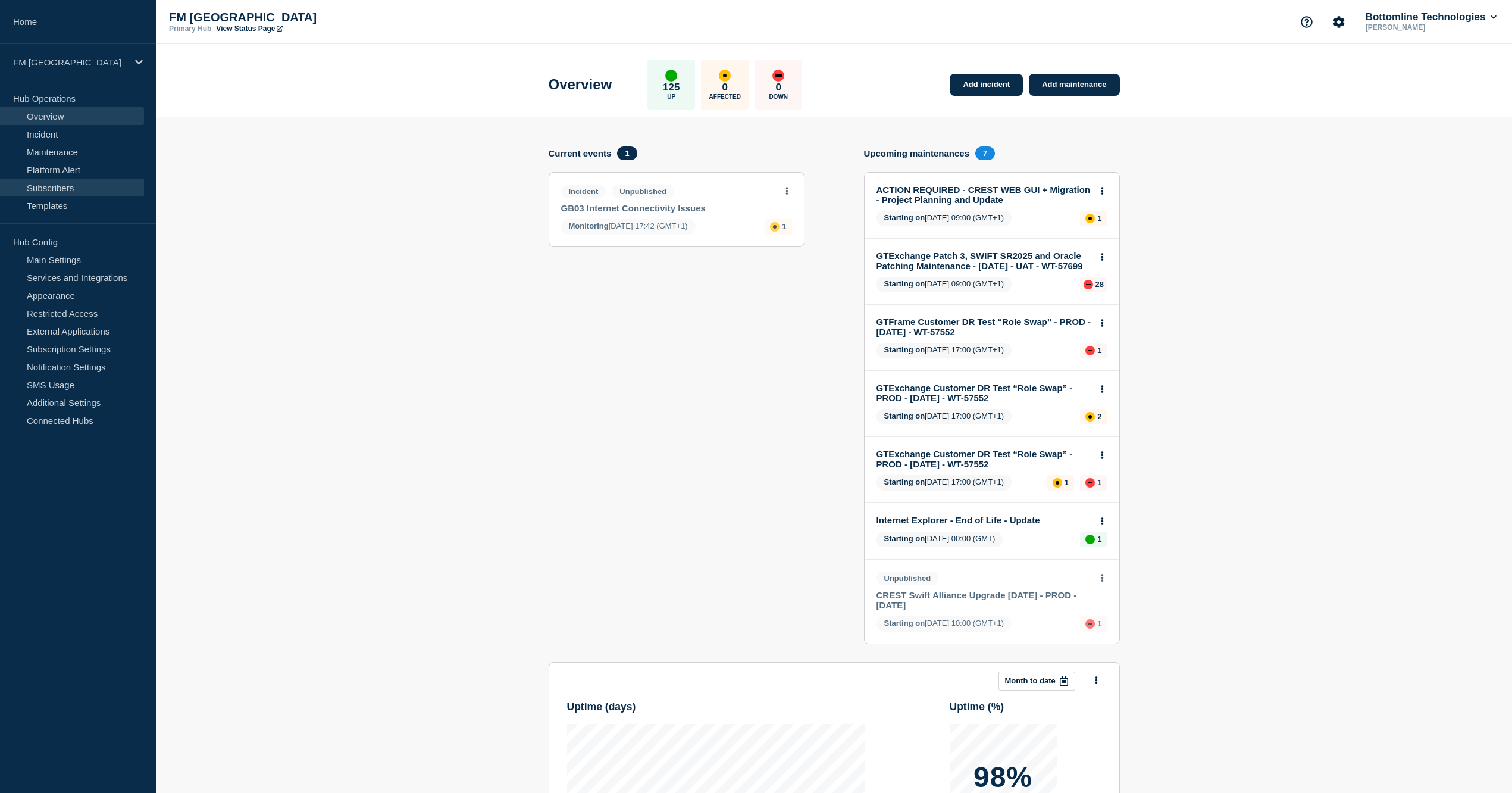
click at [56, 192] on link "Subscribers" at bounding box center [72, 188] width 144 height 18
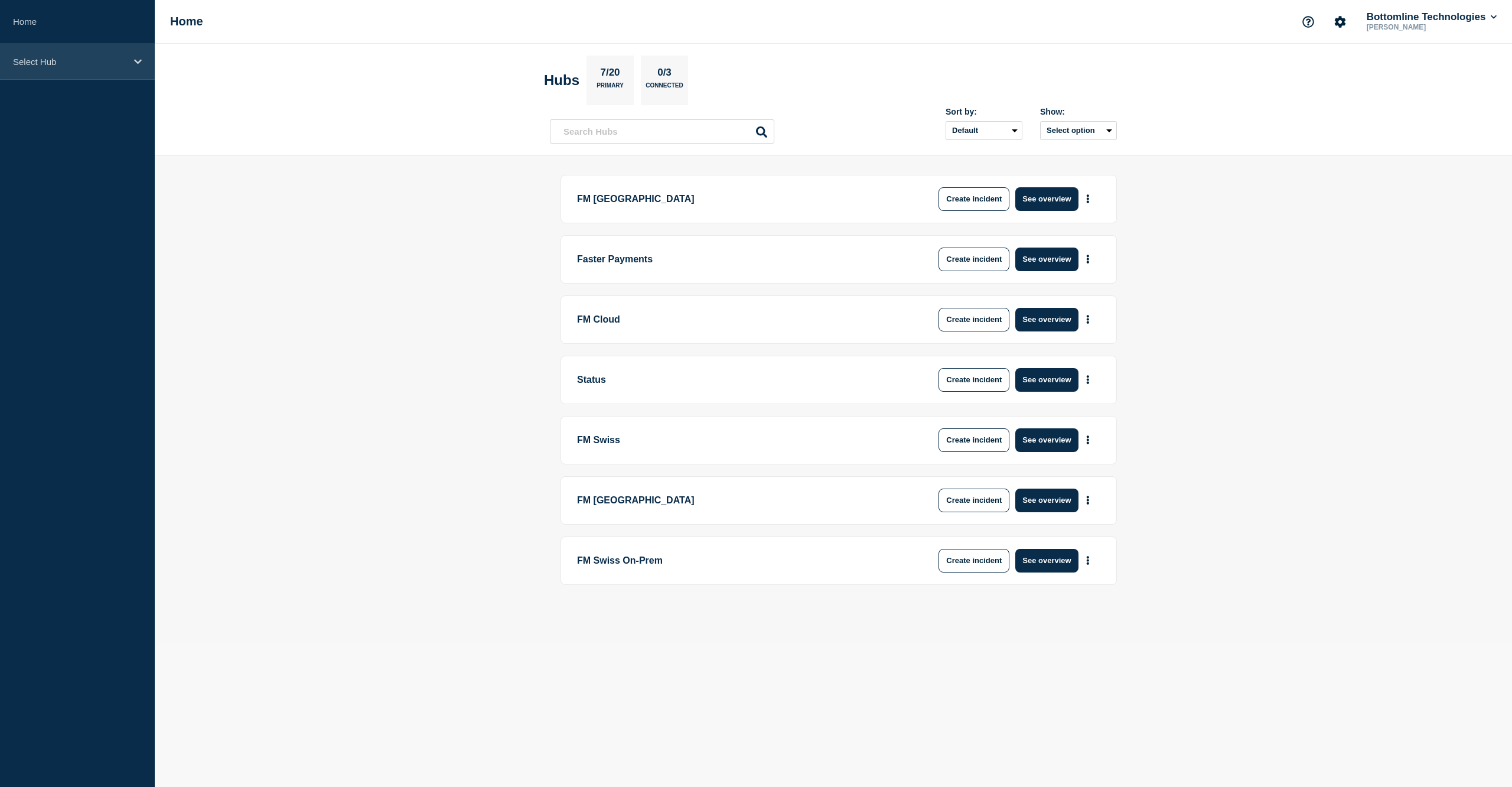
click at [48, 68] on div "Select Hub" at bounding box center [77, 62] width 155 height 36
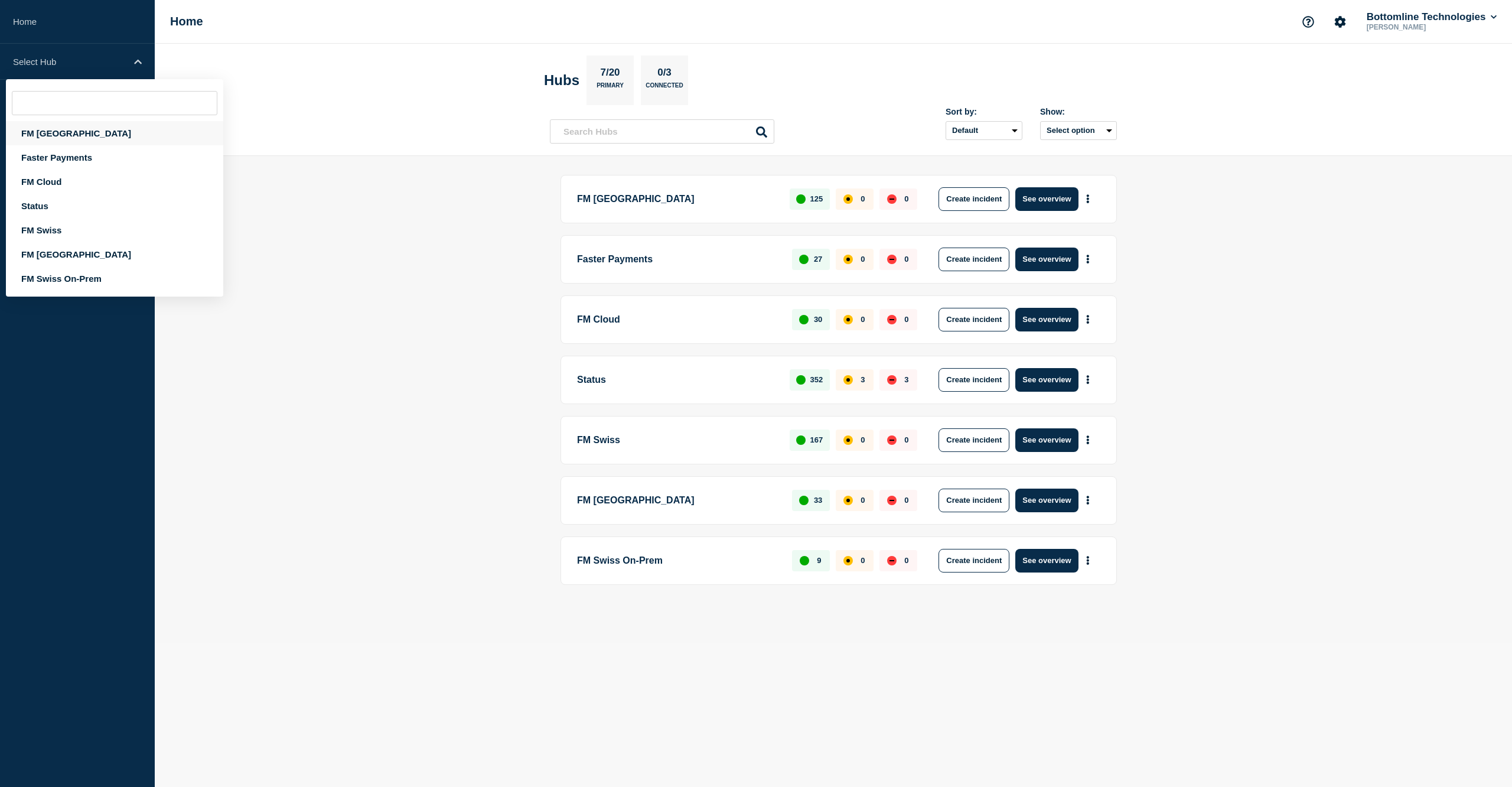
click at [50, 137] on div "FM [GEOGRAPHIC_DATA]" at bounding box center [114, 133] width 217 height 24
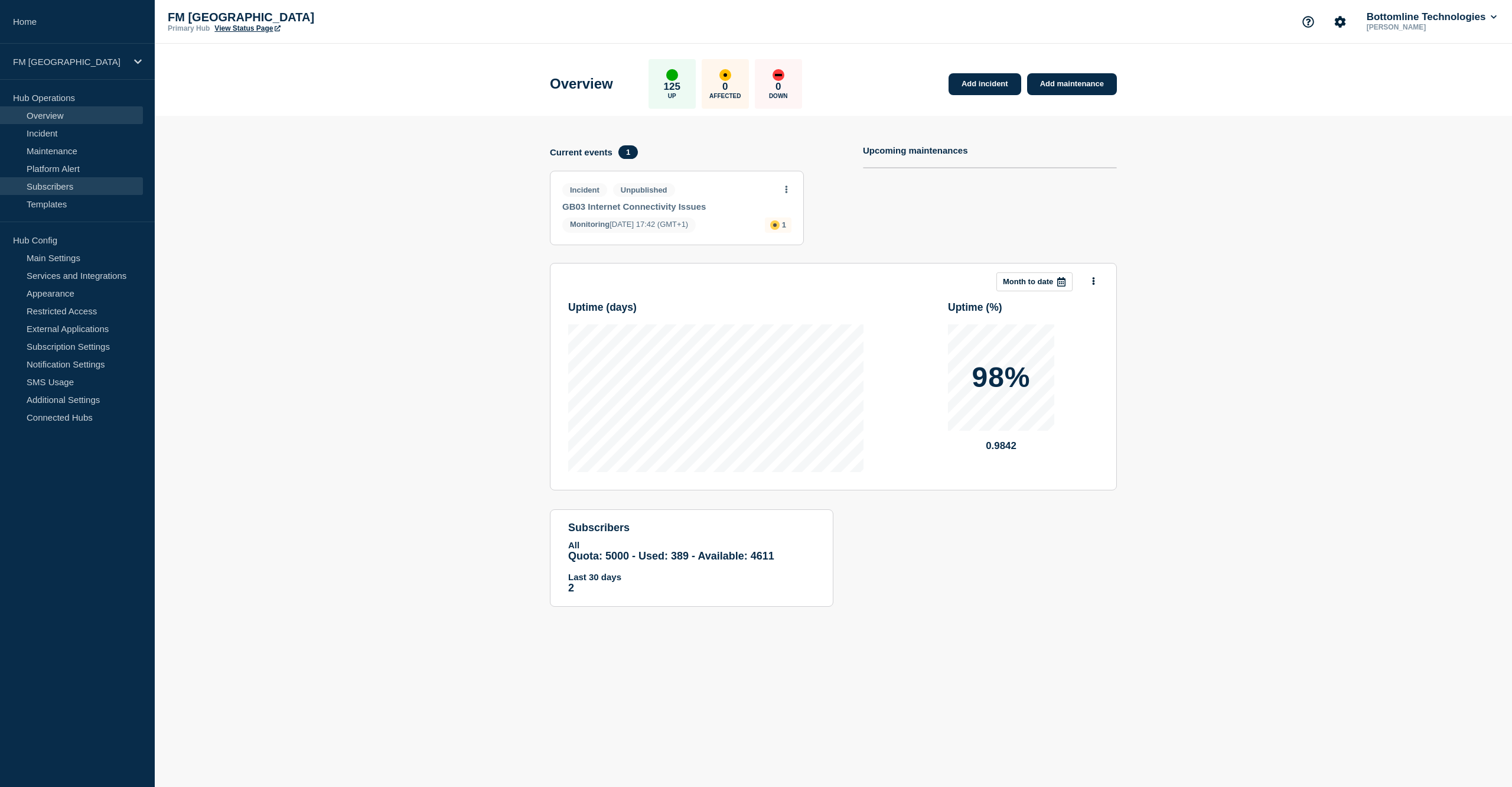
click at [66, 189] on link "Subscribers" at bounding box center [71, 186] width 143 height 18
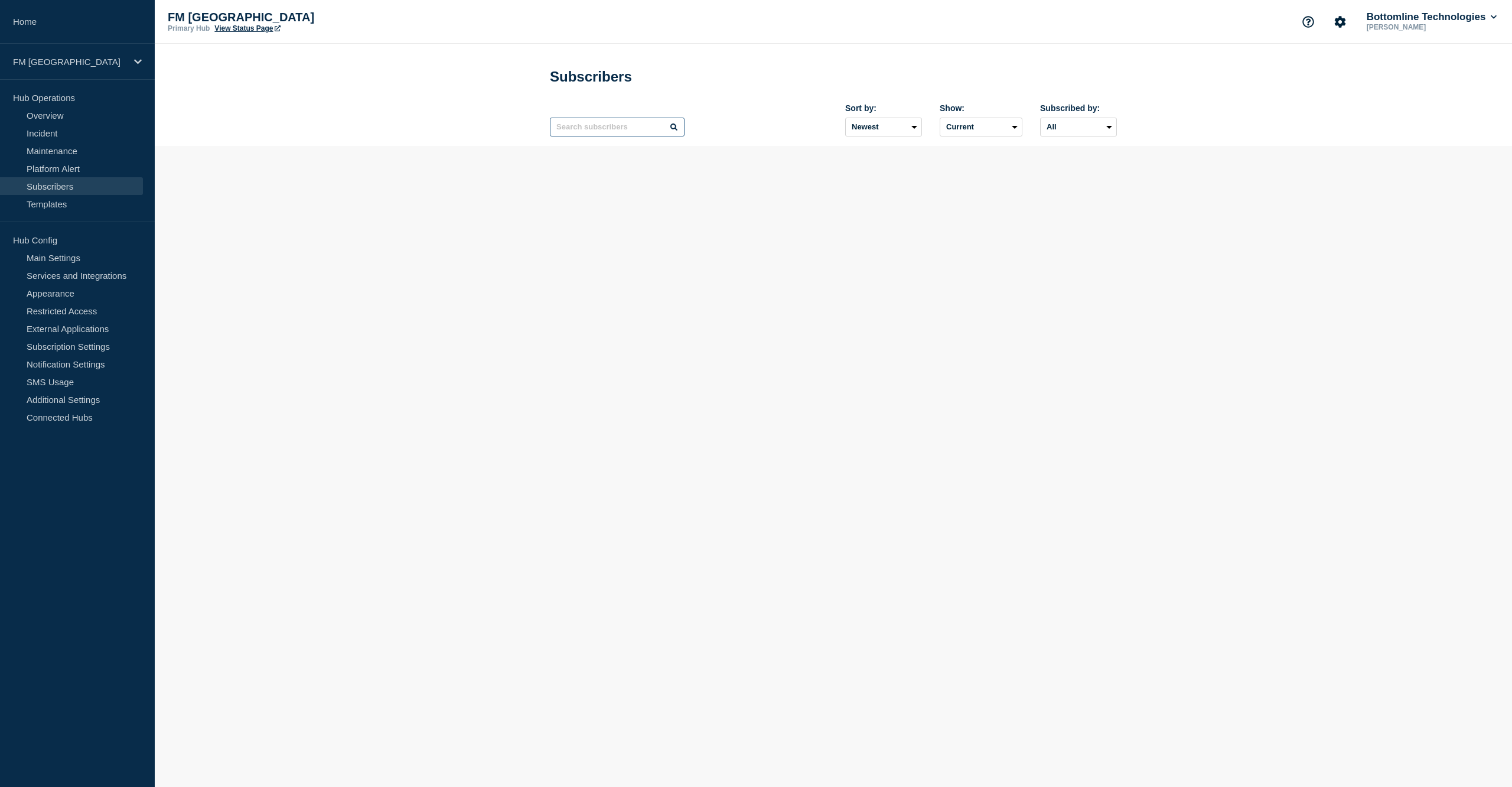
click at [610, 130] on input "text" at bounding box center [617, 126] width 135 height 19
paste input "SMMCDKKK"
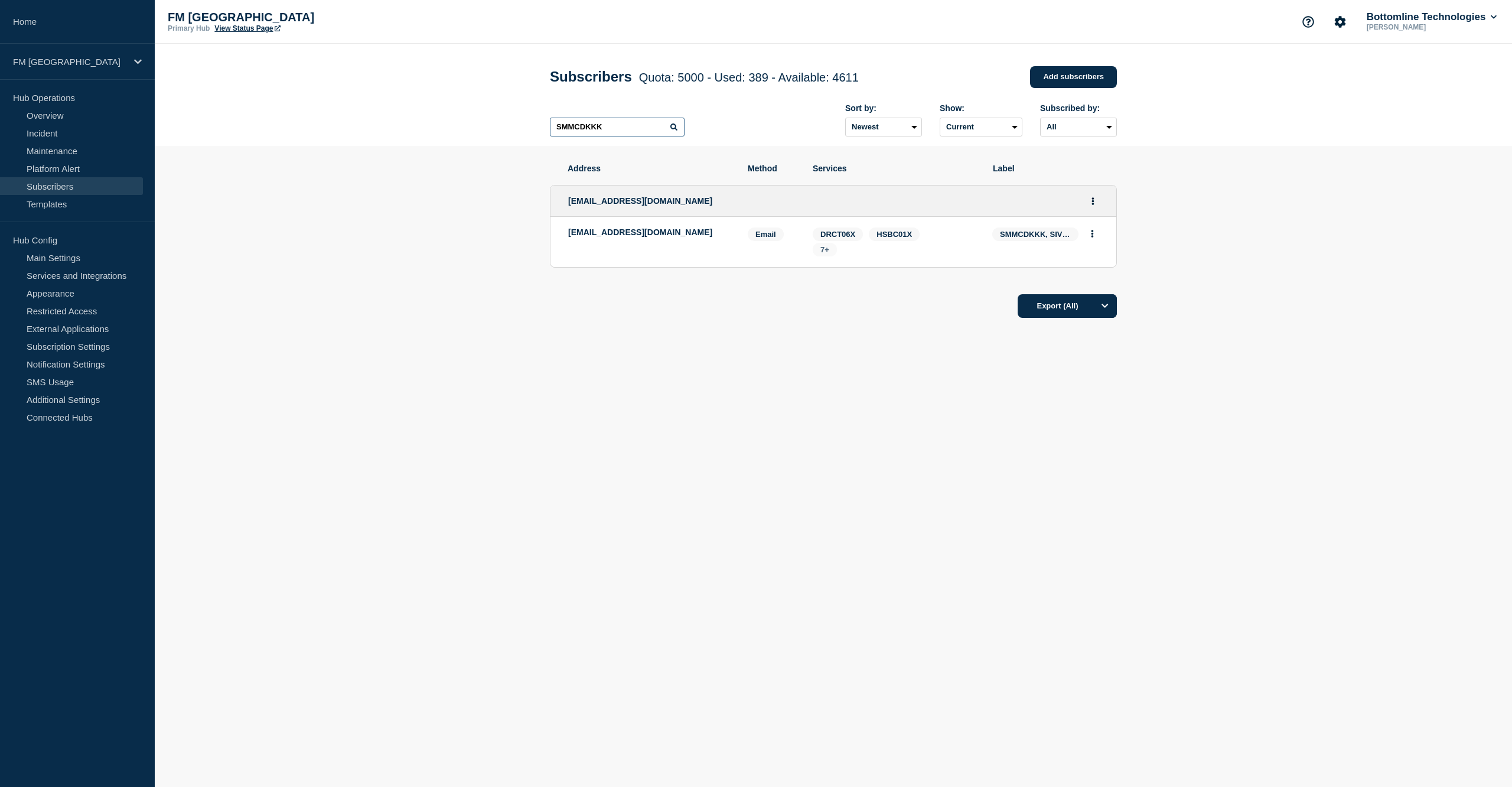
type input "SMMCDKKK"
click at [828, 250] on span "7+" at bounding box center [825, 250] width 9 height 9
click at [841, 424] on main "Subscribers Quota: 5000 - Used: 389 - Available: 4611 Quota Used Available 5000…" at bounding box center [833, 235] width 1357 height 382
click at [1095, 206] on button "Actions" at bounding box center [1093, 201] width 15 height 18
click at [1090, 235] on link "Edit" at bounding box center [1088, 235] width 13 height 9
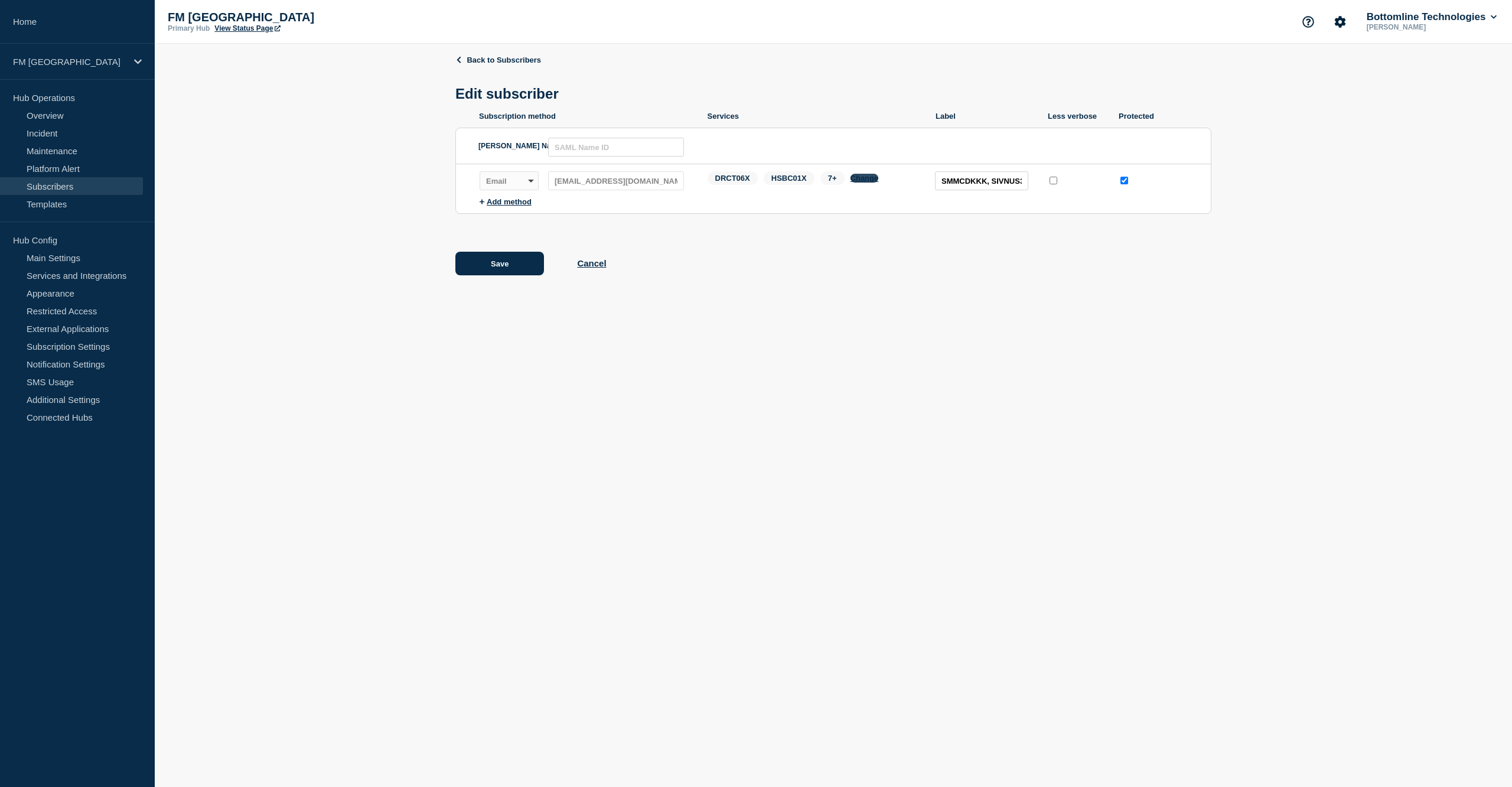
click at [865, 181] on button "Change" at bounding box center [865, 178] width 29 height 9
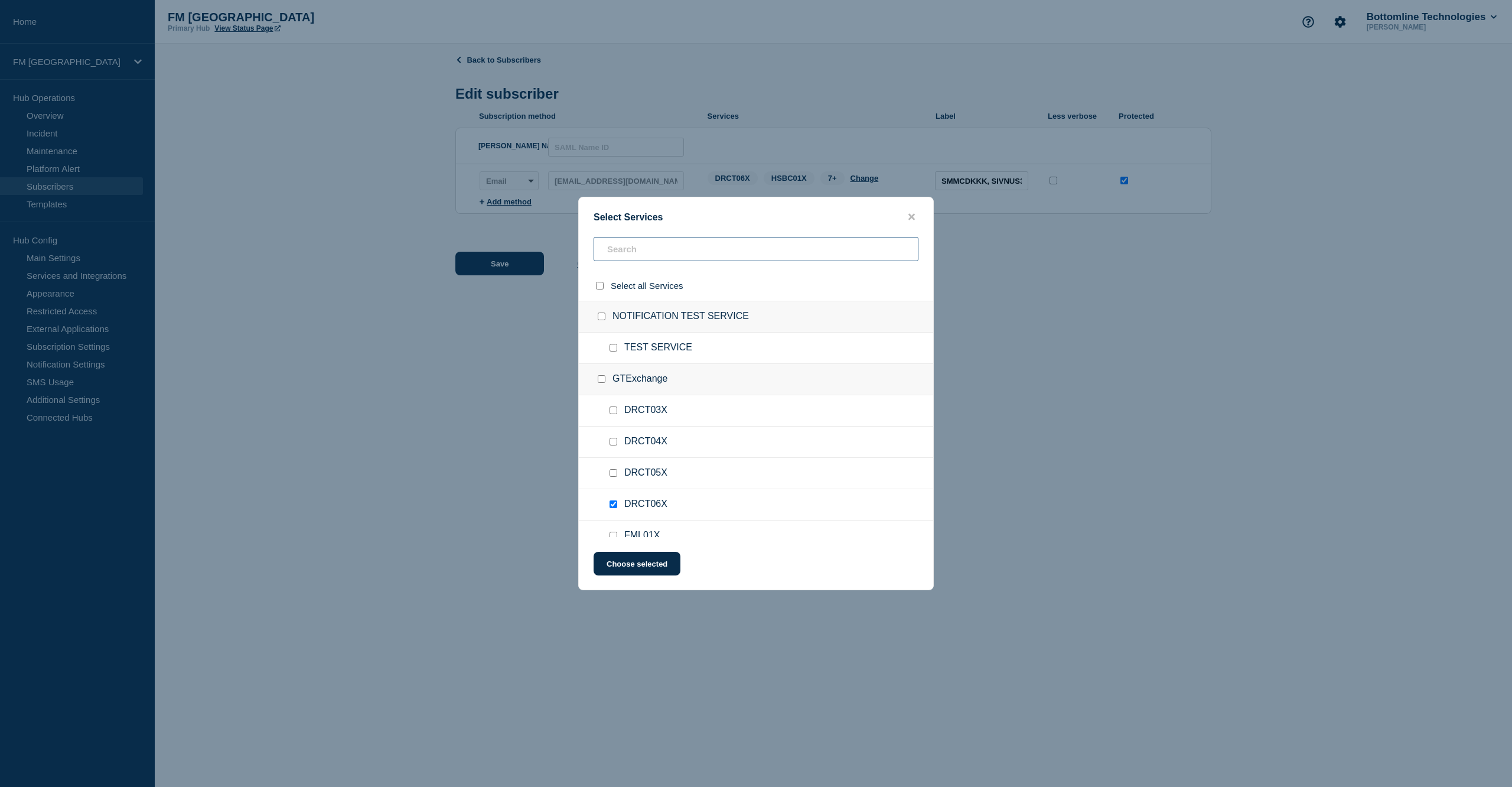
click at [671, 250] on input "text" at bounding box center [756, 249] width 325 height 24
type input "SWIFT"
drag, startPoint x: 594, startPoint y: 253, endPoint x: 578, endPoint y: 254, distance: 16.0
click at [578, 254] on div "Select Services SWIFT Select all Services SWIFT Web Access RMA Portal SWIFT All…" at bounding box center [756, 393] width 1512 height 787
click at [913, 216] on icon "close button" at bounding box center [912, 217] width 7 height 7
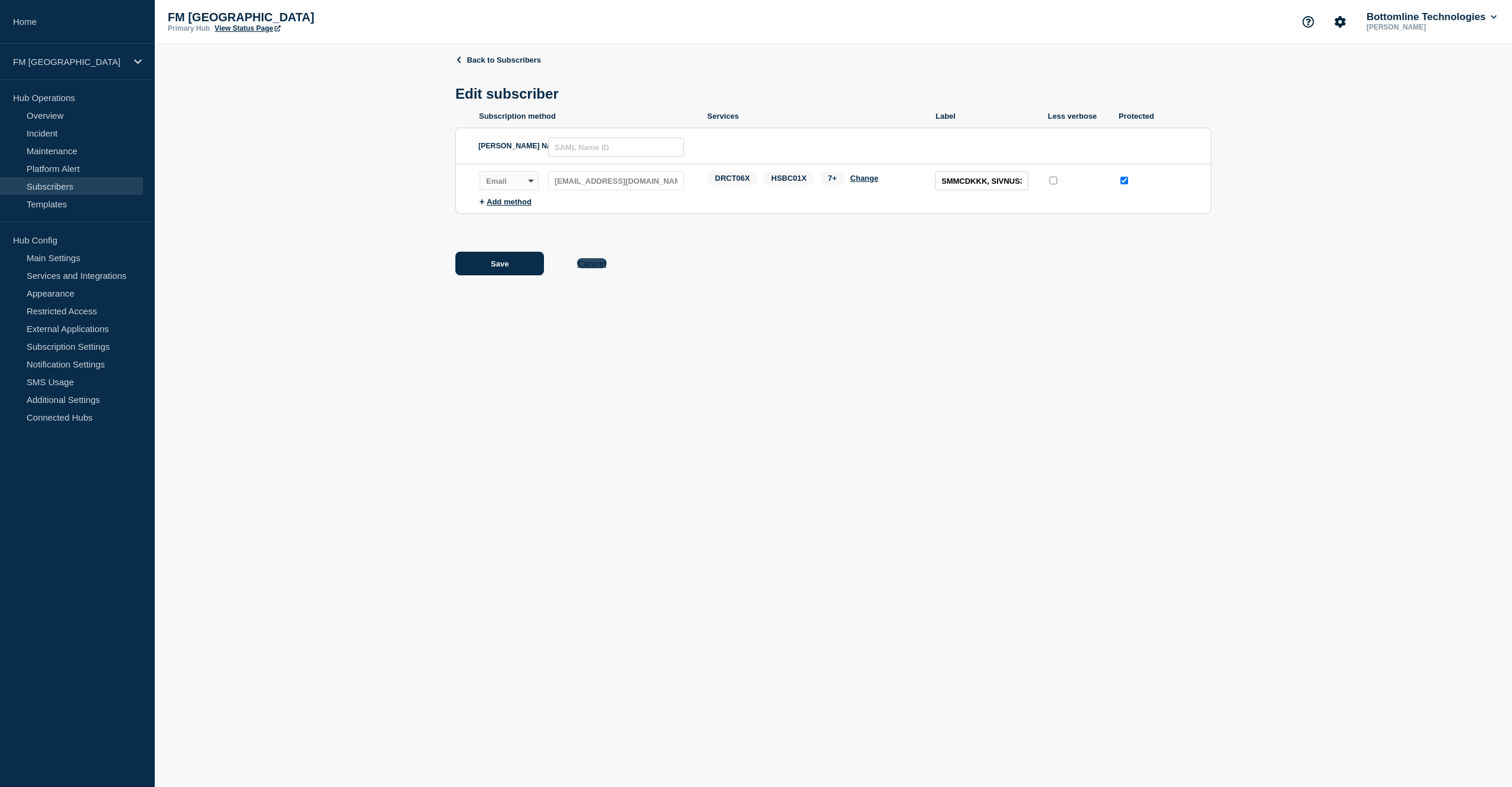
click at [600, 267] on button "Cancel" at bounding box center [591, 263] width 29 height 10
